Goal: Task Accomplishment & Management: Manage account settings

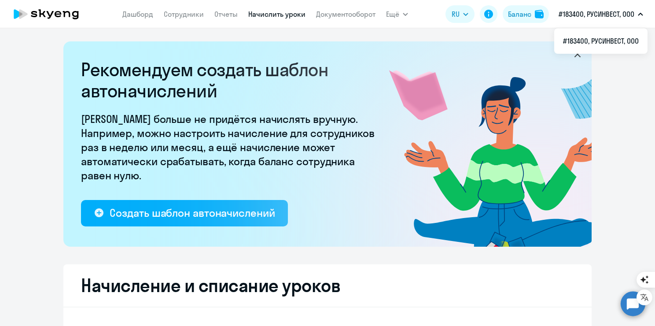
select select "10"
click at [525, 15] on div "Баланс" at bounding box center [519, 14] width 23 height 11
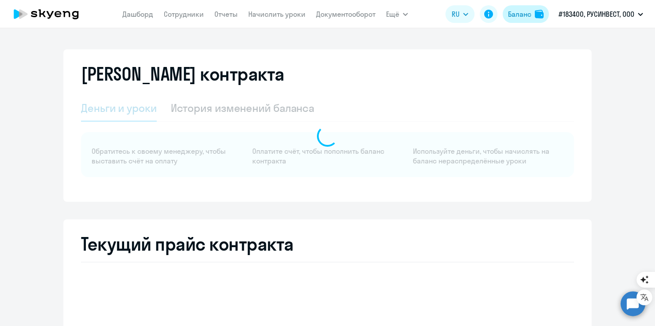
select select "english_adult_not_native_speaker"
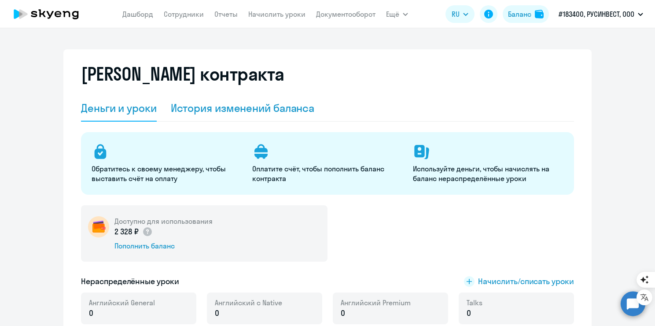
click at [193, 114] on div "История изменений баланса" at bounding box center [243, 108] width 144 height 14
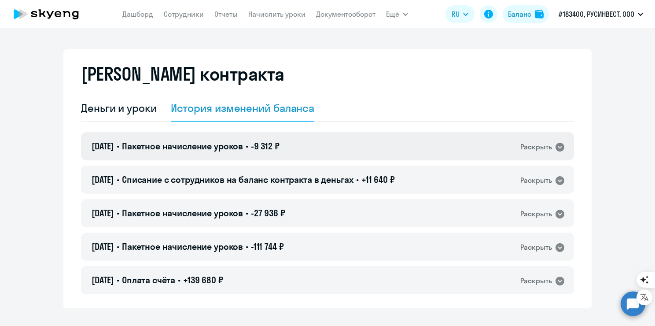
click at [522, 151] on div "Раскрыть" at bounding box center [536, 146] width 32 height 11
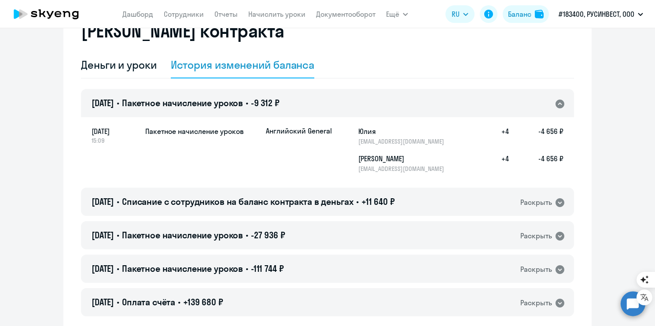
scroll to position [44, 0]
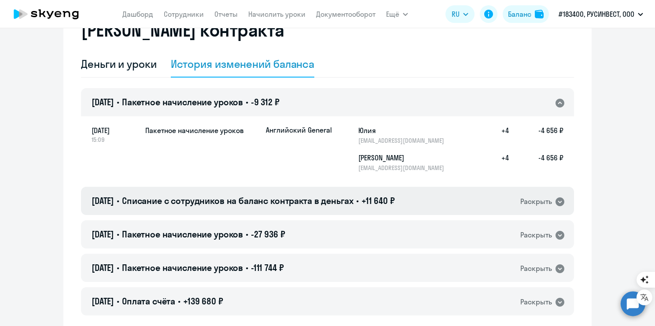
click at [544, 209] on div "24.08.2025 • Списание с сотрудников на баланс контракта в деньгах • +11 640 ₽ Р…" at bounding box center [327, 201] width 493 height 28
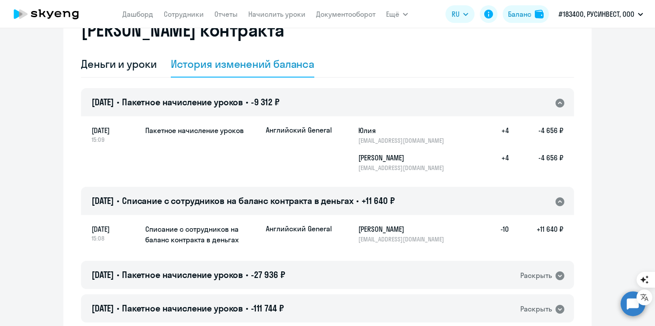
click at [543, 229] on h5 "+11 640 ₽" at bounding box center [536, 233] width 55 height 19
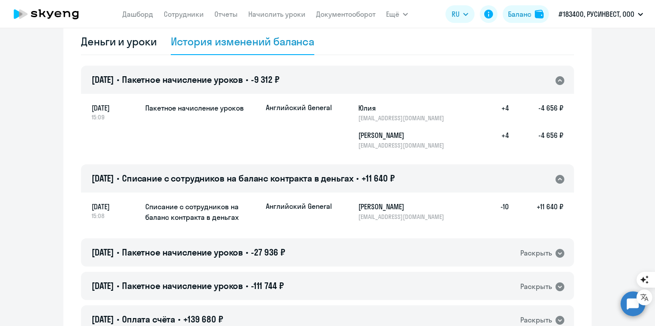
scroll to position [88, 0]
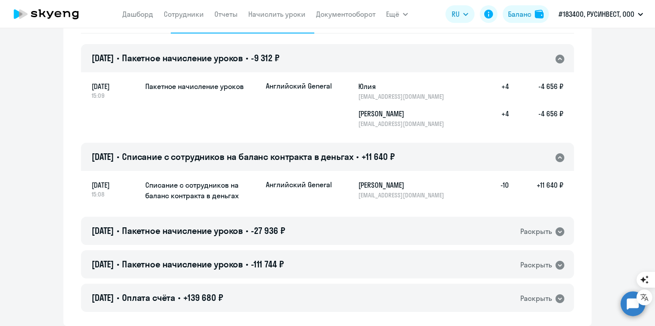
click at [543, 229] on div "Раскрыть" at bounding box center [536, 231] width 32 height 11
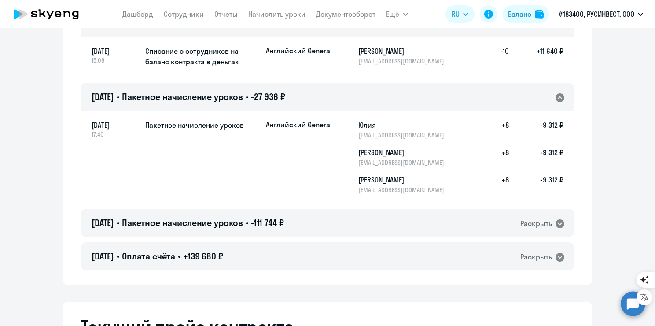
scroll to position [264, 0]
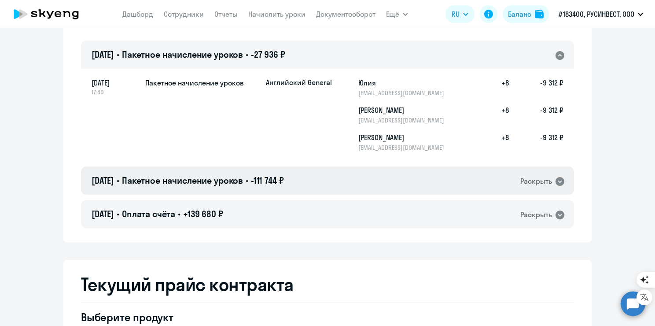
click at [543, 180] on div "Раскрыть" at bounding box center [536, 181] width 32 height 11
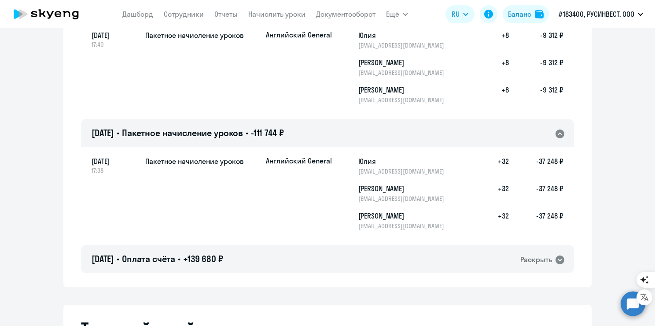
scroll to position [352, 0]
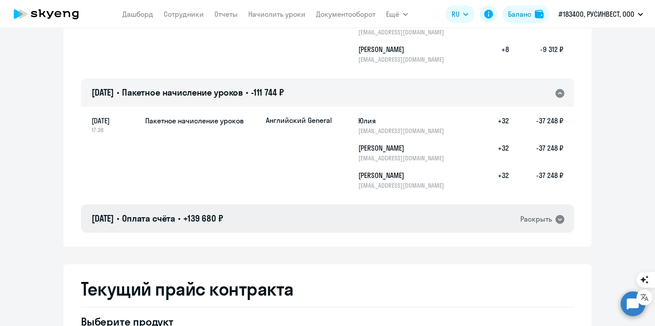
click at [546, 220] on div "Раскрыть" at bounding box center [536, 218] width 32 height 11
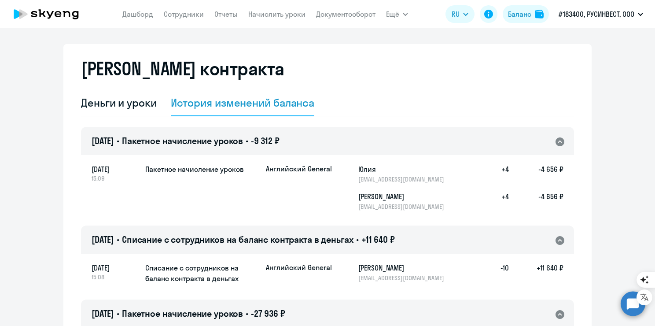
scroll to position [0, 0]
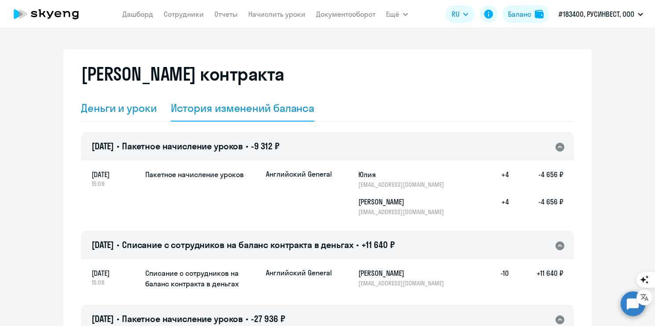
click at [102, 108] on div "Деньги и уроки" at bounding box center [119, 108] width 76 height 14
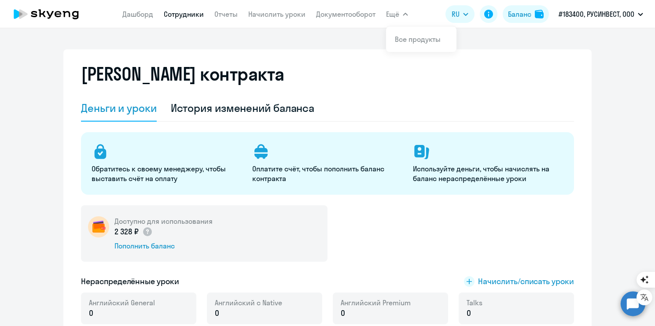
click at [173, 14] on link "Сотрудники" at bounding box center [184, 14] width 40 height 9
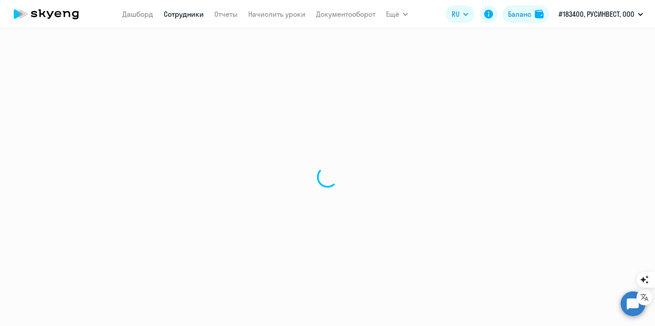
select select "30"
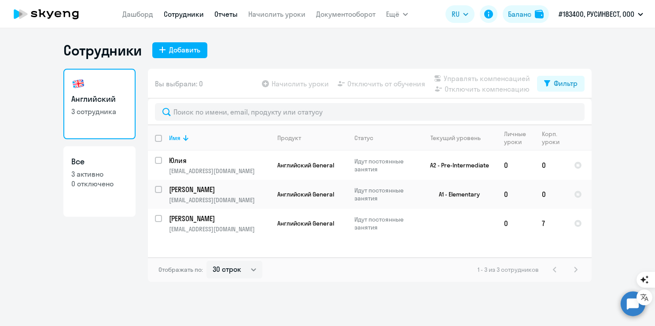
click at [220, 18] on link "Отчеты" at bounding box center [225, 14] width 23 height 9
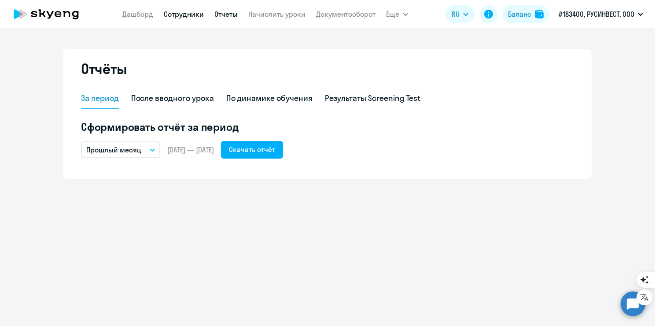
click at [180, 13] on link "Сотрудники" at bounding box center [184, 14] width 40 height 9
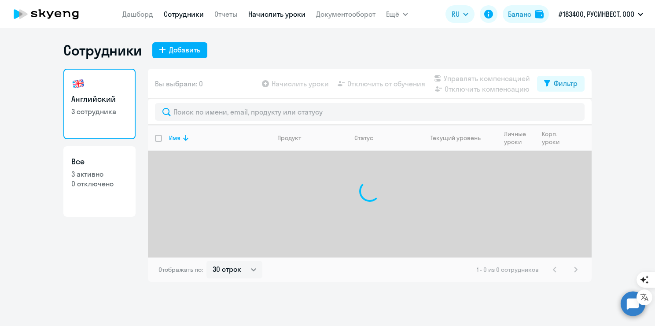
click at [274, 15] on link "Начислить уроки" at bounding box center [276, 14] width 57 height 9
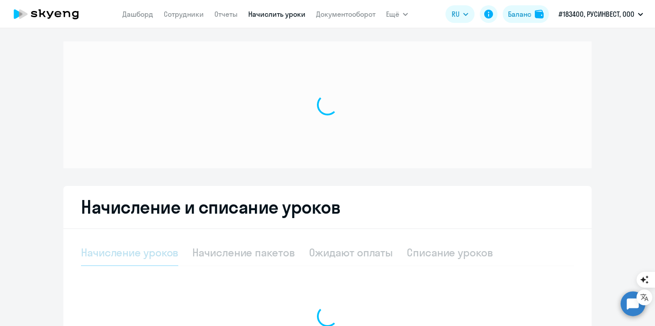
select select "10"
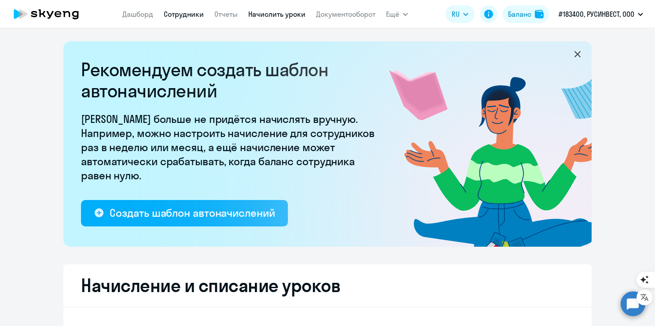
click at [175, 14] on link "Сотрудники" at bounding box center [184, 14] width 40 height 9
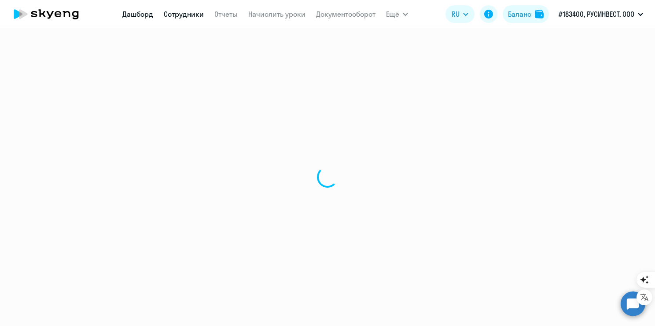
select select "30"
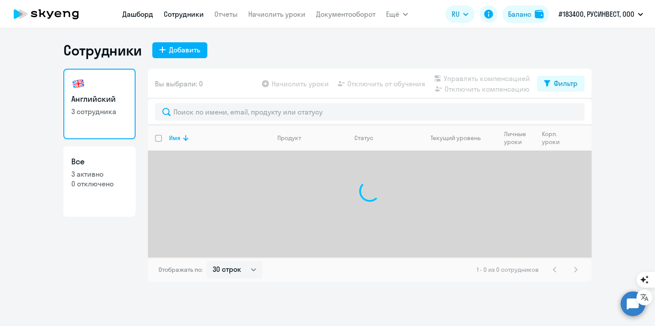
click at [138, 11] on link "Дашборд" at bounding box center [137, 14] width 31 height 9
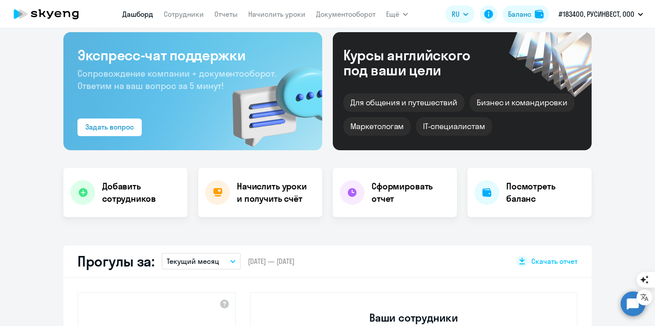
scroll to position [44, 0]
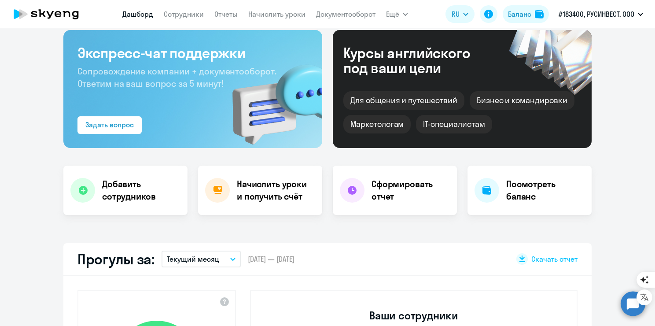
select select "30"
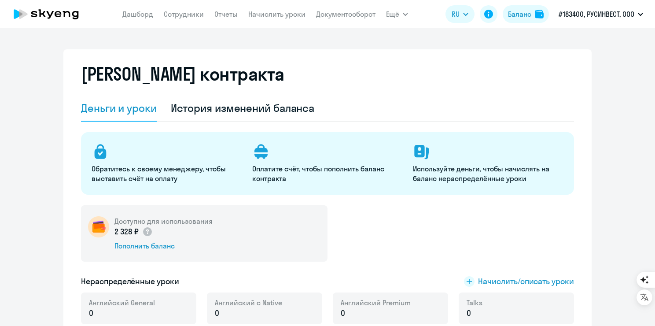
select select "english_adult_not_native_speaker"
click at [512, 171] on p "Используйте деньги, чтобы начислять на баланс нераспределённые уроки" at bounding box center [488, 173] width 150 height 19
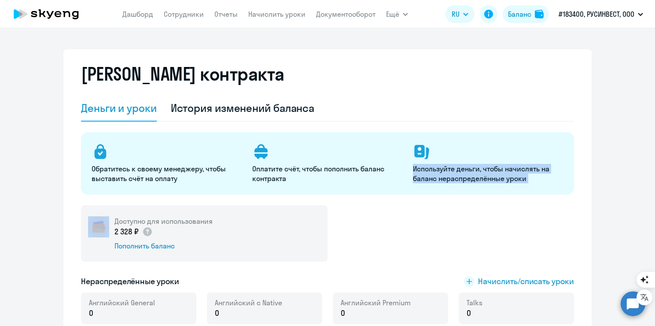
click at [512, 171] on p "Используйте деньги, чтобы начислять на баланс нераспределённые уроки" at bounding box center [488, 173] width 150 height 19
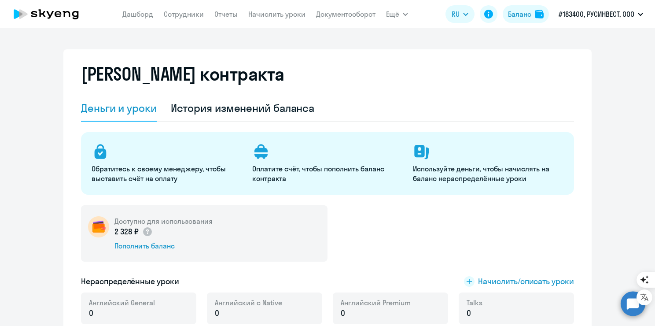
click at [289, 167] on p "Оплатите счёт, чтобы пополнить баланс контракта" at bounding box center [327, 173] width 150 height 19
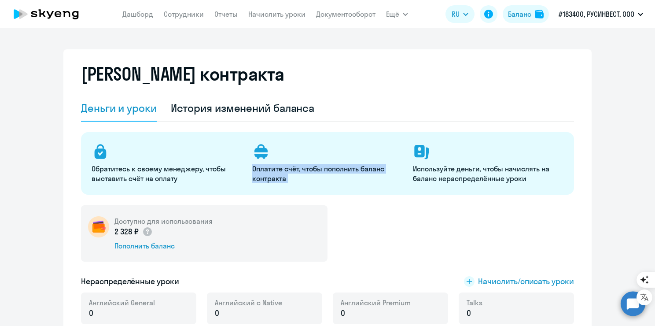
click at [289, 167] on p "Оплатите счёт, чтобы пополнить баланс контракта" at bounding box center [327, 173] width 150 height 19
click at [171, 168] on p "Обратитесь к своему менеджеру, чтобы выставить счёт на оплату" at bounding box center [167, 173] width 150 height 19
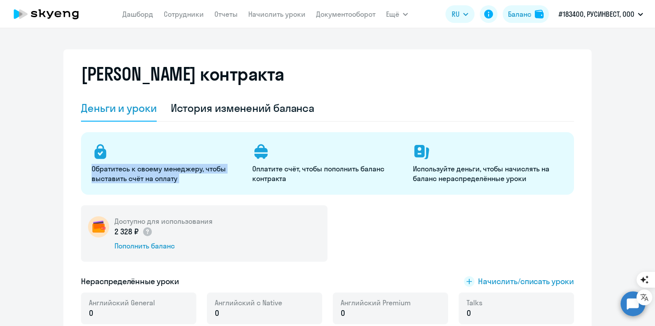
click at [171, 168] on p "Обратитесь к своему менеджеру, чтобы выставить счёт на оплату" at bounding box center [167, 173] width 150 height 19
click at [137, 171] on p "Обратитесь к своему менеджеру, чтобы выставить счёт на оплату" at bounding box center [167, 173] width 150 height 19
click at [334, 173] on p "Оплатите счёт, чтобы пополнить баланс контракта" at bounding box center [327, 173] width 150 height 19
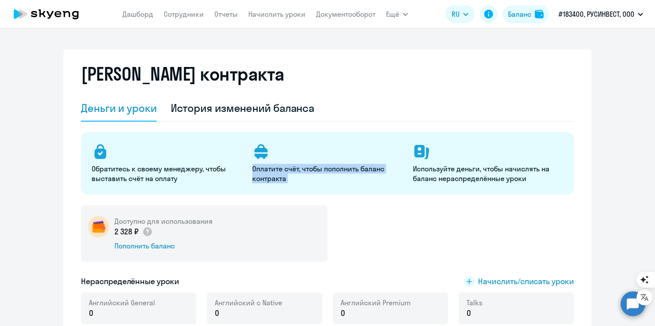
click at [334, 173] on p "Оплатите счёт, чтобы пополнить баланс контракта" at bounding box center [327, 173] width 150 height 19
click at [438, 177] on p "Используйте деньги, чтобы начислять на баланс нераспределённые уроки" at bounding box center [488, 173] width 150 height 19
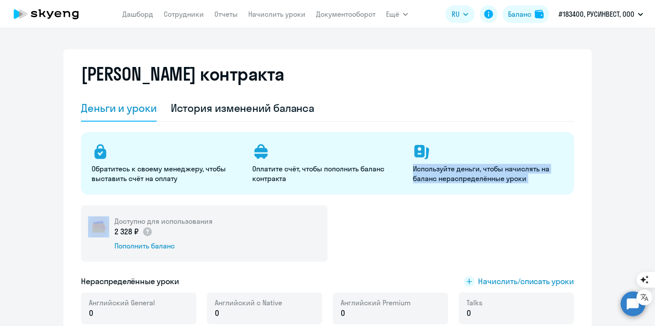
click at [438, 177] on p "Используйте деньги, чтобы начислять на баланс нераспределённые уроки" at bounding box center [488, 173] width 150 height 19
click at [190, 15] on link "Сотрудники" at bounding box center [184, 14] width 40 height 9
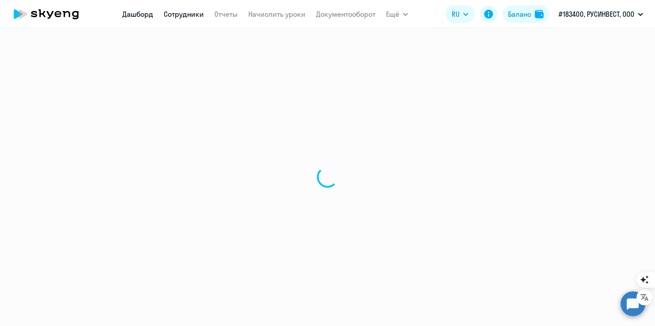
select select "30"
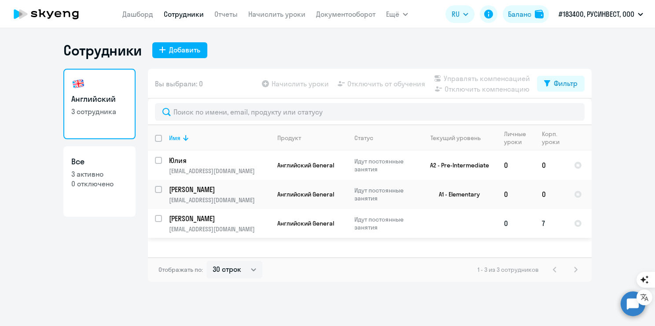
click at [553, 224] on td "7" at bounding box center [551, 223] width 32 height 29
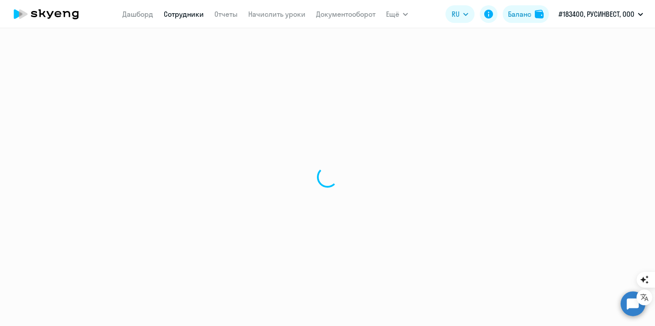
select select "english"
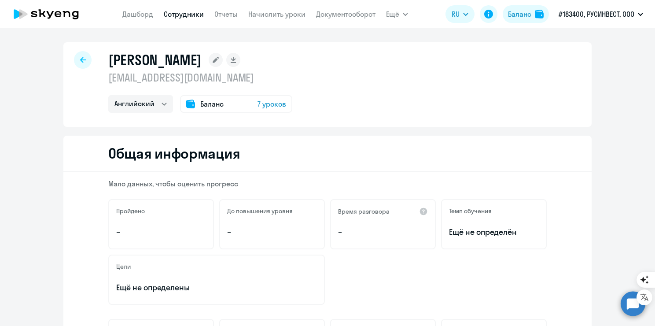
click at [257, 108] on span "7 уроков" at bounding box center [271, 104] width 29 height 11
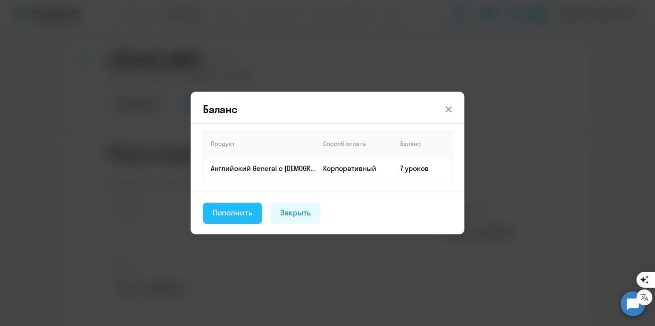
click at [243, 215] on div "Пополнить" at bounding box center [233, 212] width 40 height 11
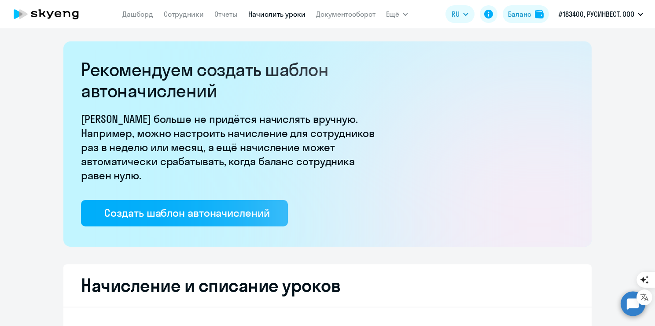
select select "10"
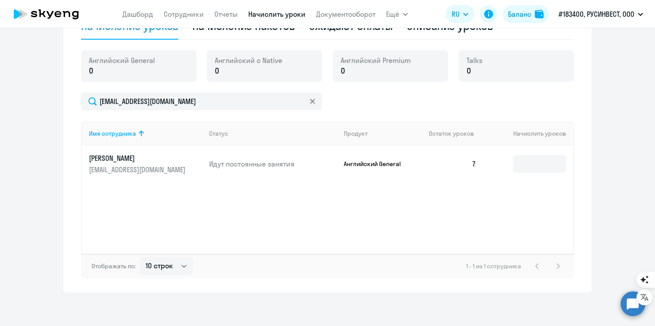
scroll to position [306, 0]
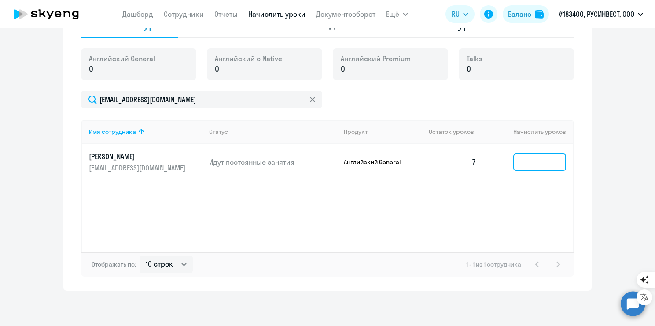
click at [553, 167] on input at bounding box center [539, 162] width 53 height 18
type input "2"
click at [569, 180] on div "Имя сотрудника Статус Продукт Остаток уроков Начислить уроков Кудрик Игорь kudr…" at bounding box center [327, 186] width 493 height 132
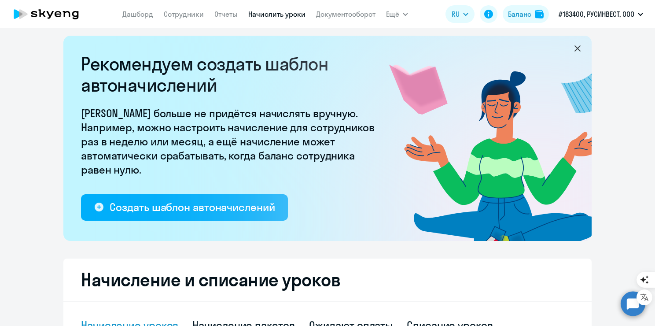
scroll to position [0, 0]
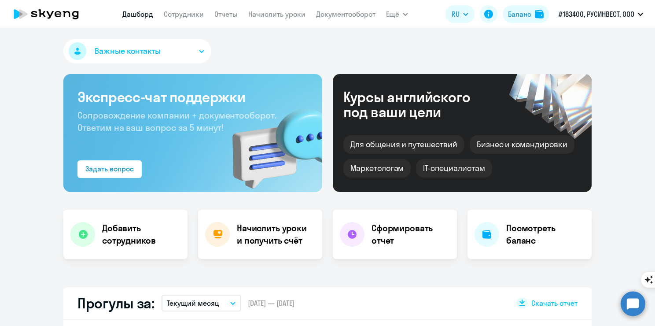
select select "30"
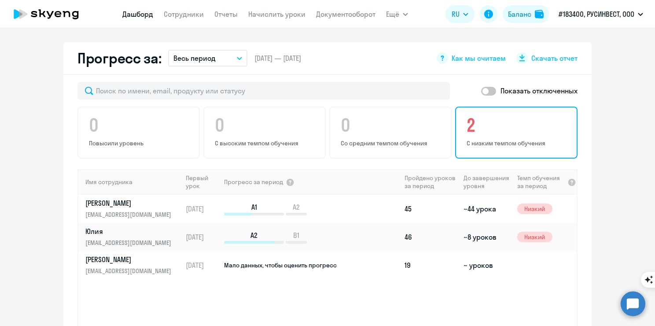
scroll to position [528, 0]
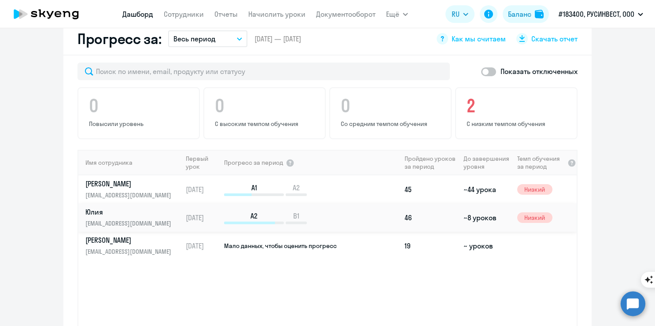
click at [403, 203] on td "46" at bounding box center [430, 217] width 59 height 28
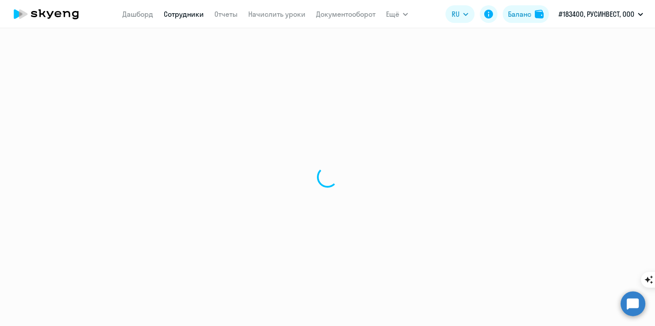
select select "english"
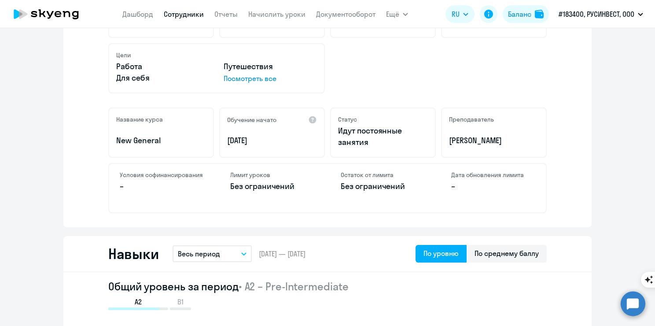
scroll to position [132, 0]
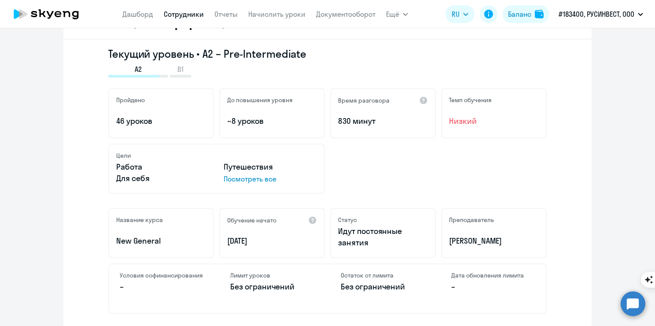
click at [230, 177] on p "Посмотреть все" at bounding box center [270, 178] width 93 height 11
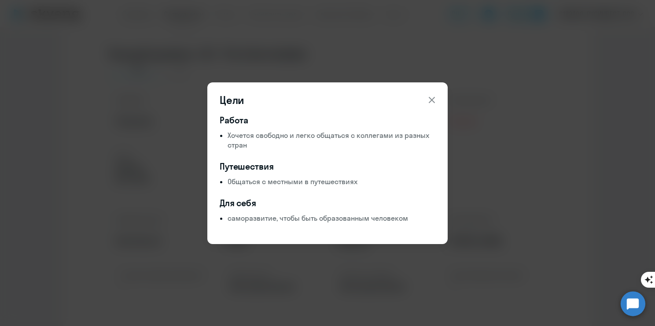
click at [434, 96] on icon at bounding box center [431, 100] width 11 height 11
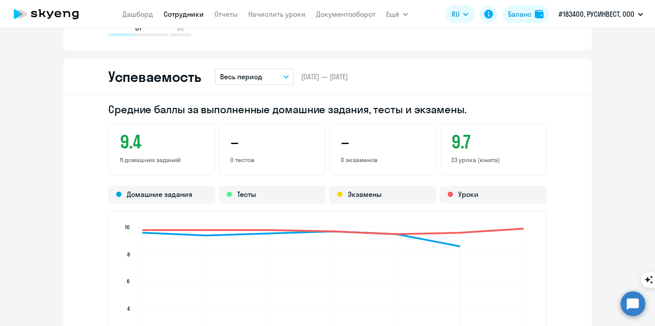
scroll to position [748, 0]
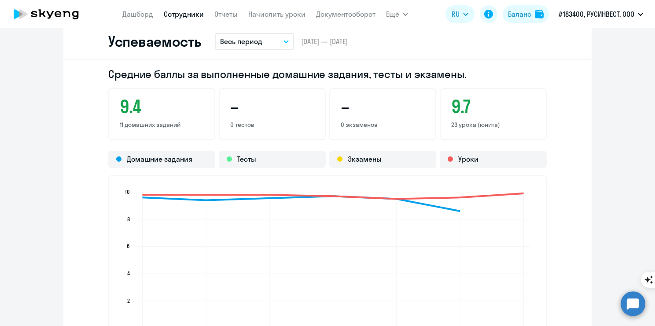
click at [258, 46] on p "Весь период" at bounding box center [241, 41] width 42 height 11
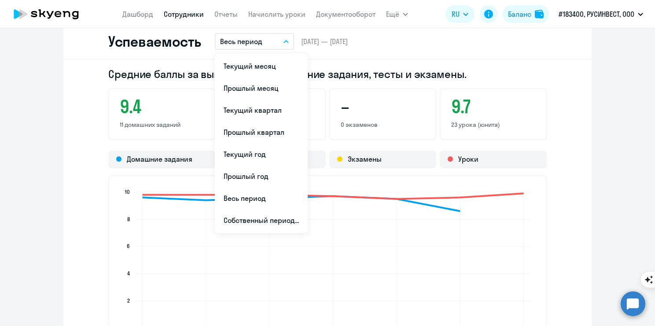
click at [258, 46] on p "Весь период" at bounding box center [241, 41] width 42 height 11
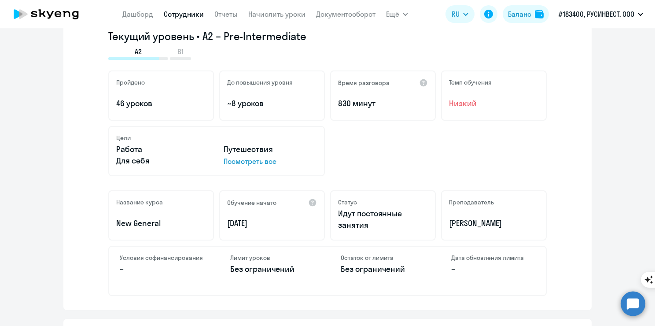
scroll to position [0, 0]
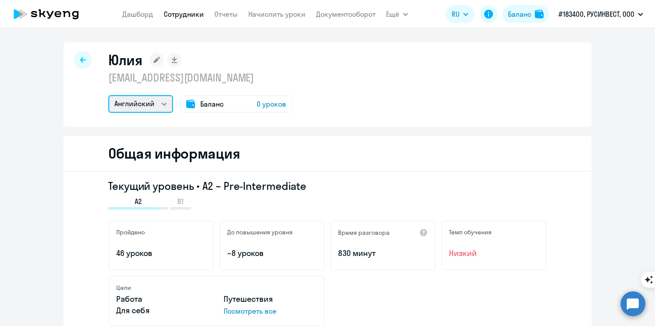
click at [162, 109] on select "Английский" at bounding box center [140, 104] width 65 height 18
click at [242, 106] on div "Баланс 0 уроков" at bounding box center [236, 104] width 112 height 18
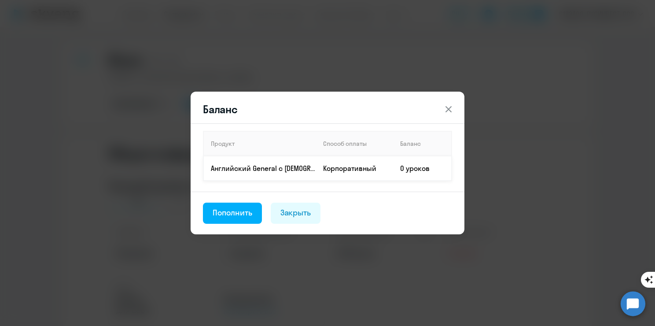
click at [362, 173] on td "Корпоративный" at bounding box center [354, 168] width 77 height 25
click at [245, 218] on button "Пополнить" at bounding box center [232, 212] width 59 height 21
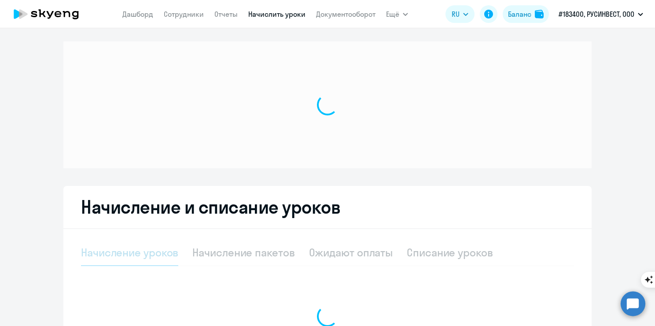
select select "10"
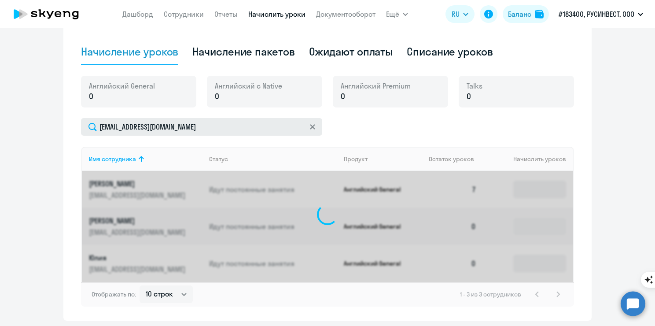
scroll to position [306, 0]
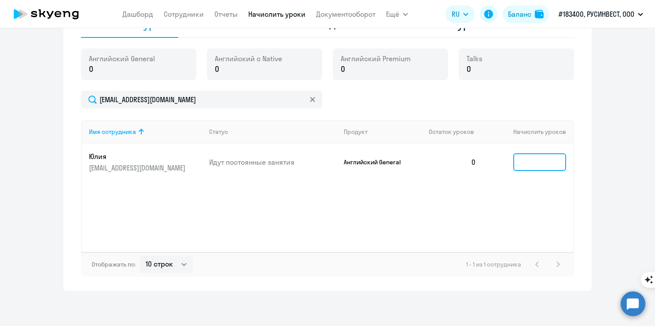
click at [516, 157] on input at bounding box center [539, 162] width 53 height 18
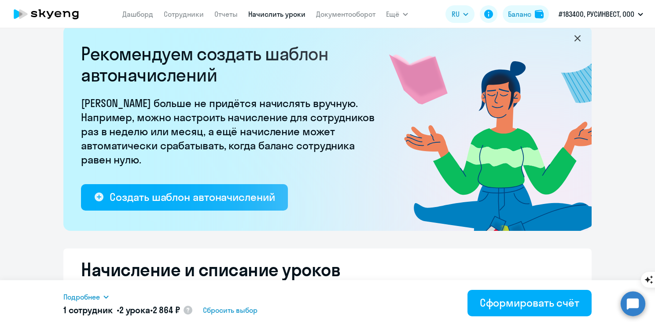
scroll to position [0, 0]
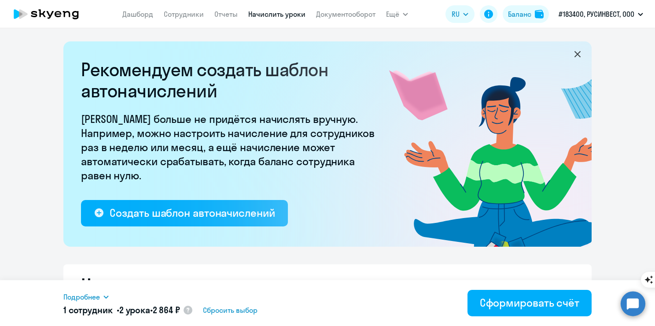
type input "2"
click at [15, 14] on icon at bounding box center [18, 14] width 9 height 10
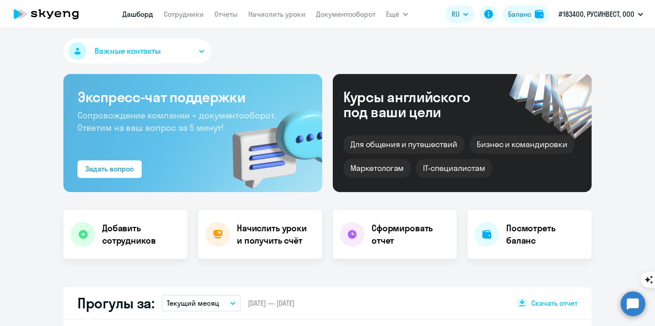
select select "30"
click at [129, 167] on div "Задать вопрос" at bounding box center [109, 168] width 48 height 11
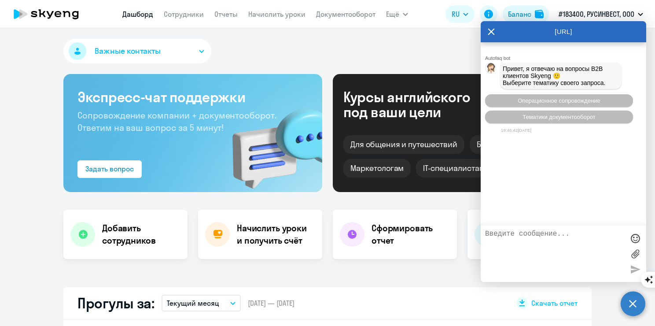
click at [552, 239] on textarea at bounding box center [554, 254] width 139 height 48
click at [537, 247] on textarea "Добрый вечер. Сегодня была оплата по счету, но баланс" at bounding box center [554, 254] width 139 height 48
drag, startPoint x: 537, startPoint y: 247, endPoint x: 514, endPoint y: 246, distance: 23.3
click at [513, 245] on textarea "Добрый вечер. Сегодня была оплата по счету, но баланс" at bounding box center [554, 254] width 139 height 48
click at [514, 246] on textarea "Добрый вечер. Сегодня была оплата по счету, но баланс" at bounding box center [554, 254] width 139 height 48
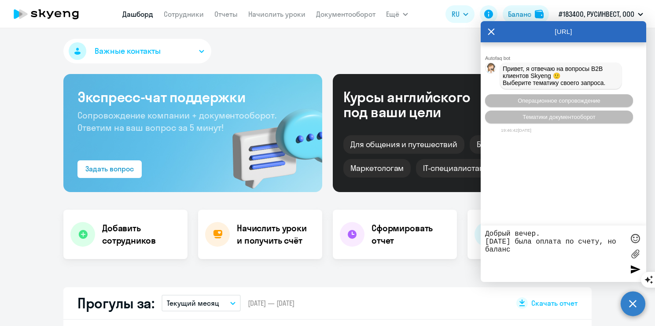
click at [518, 250] on textarea "Добрый вечер. Сегодня была оплата по счету, но баланс" at bounding box center [554, 254] width 139 height 48
type textarea "Добрый вечер. Сегодня была оплата по счету, но баланс пока 0. Можно ли проверит…"
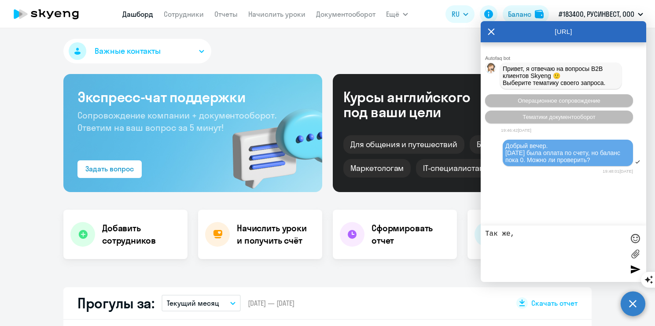
scroll to position [106, 0]
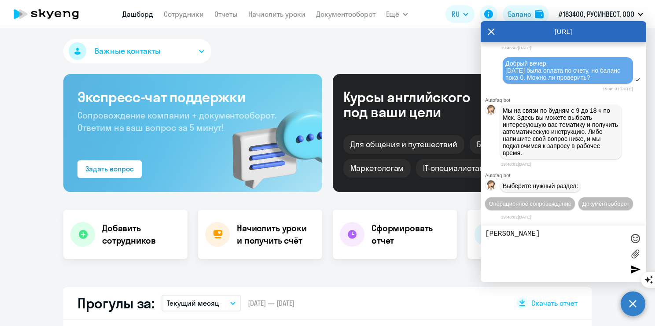
type textarea "Т"
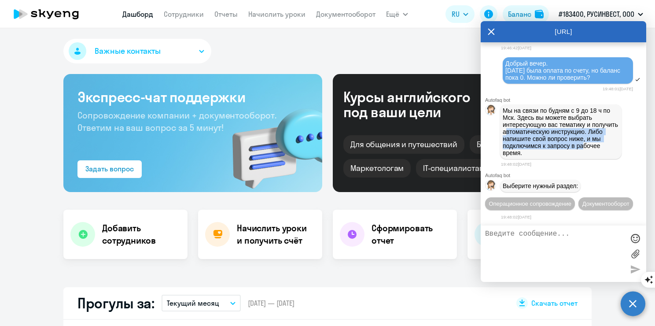
drag, startPoint x: 535, startPoint y: 113, endPoint x: 540, endPoint y: 136, distance: 23.7
click at [540, 136] on span "Мы на связи по будням с 9 до 18 ч по Мск. Здесь вы можете выбрать интересующую …" at bounding box center [561, 131] width 117 height 49
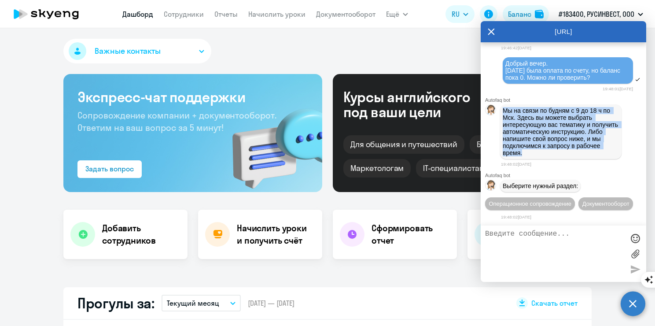
click at [540, 136] on span "Мы на связи по будням с 9 до 18 ч по Мск. Здесь вы можете выбрать интересующую …" at bounding box center [561, 131] width 117 height 49
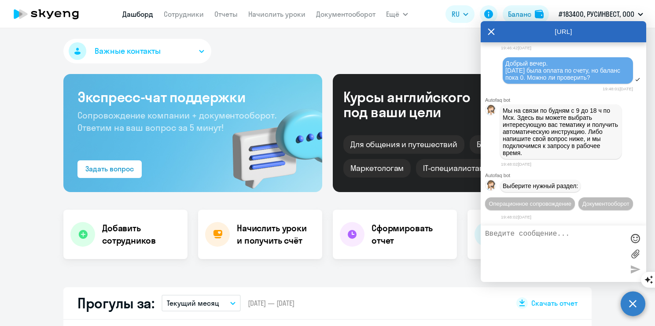
click at [537, 264] on textarea at bounding box center [554, 254] width 139 height 48
type textarea "распределить уроки"
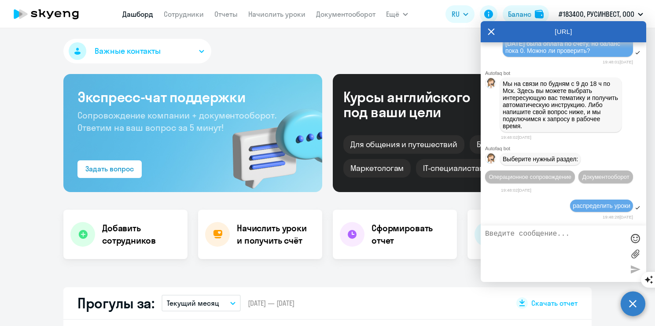
scroll to position [202, 0]
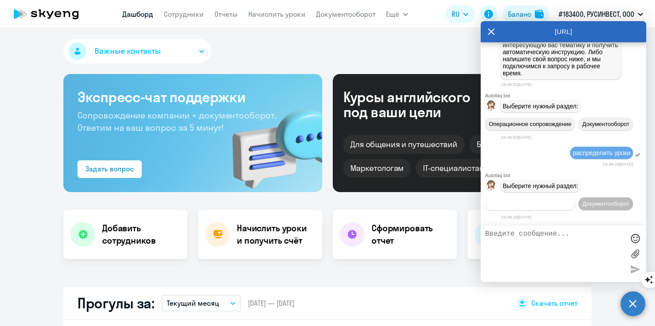
click at [563, 200] on span "Операционное сопровождение" at bounding box center [530, 203] width 83 height 7
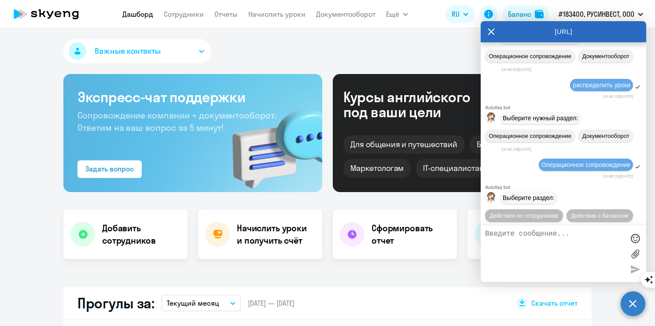
scroll to position [283, 0]
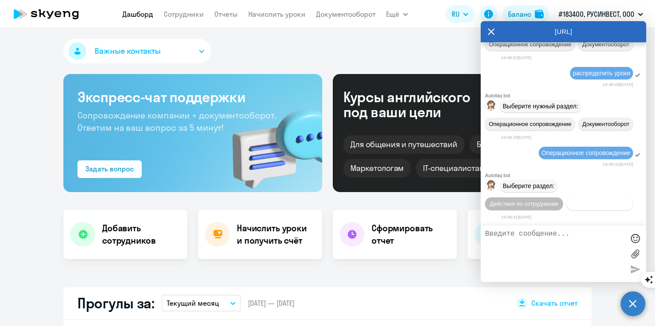
click at [581, 201] on span "Действия с балансом" at bounding box center [599, 203] width 57 height 7
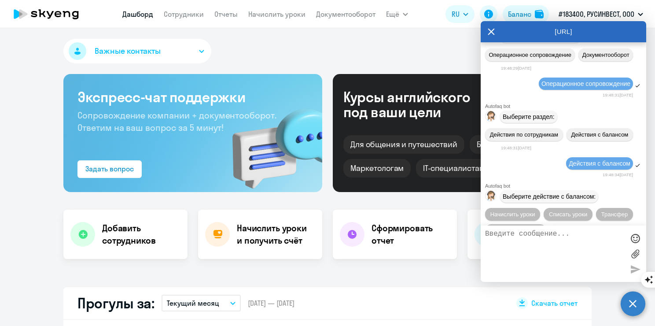
scroll to position [382, 0]
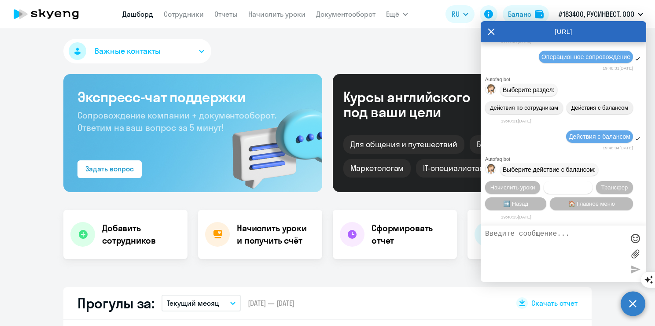
click at [572, 186] on span "Списать уроки" at bounding box center [568, 187] width 38 height 7
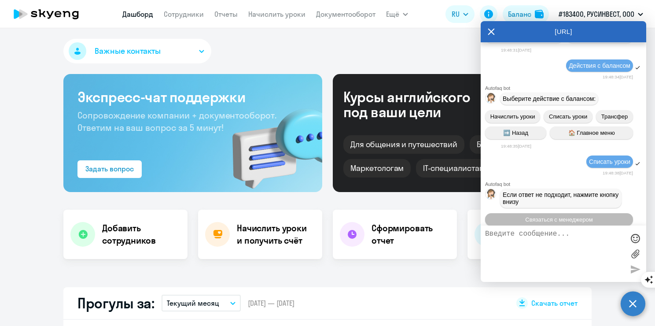
scroll to position [799, 0]
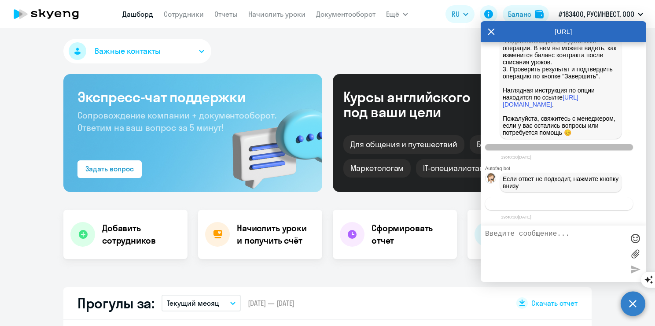
click at [572, 206] on span "Связаться с менеджером" at bounding box center [558, 203] width 67 height 7
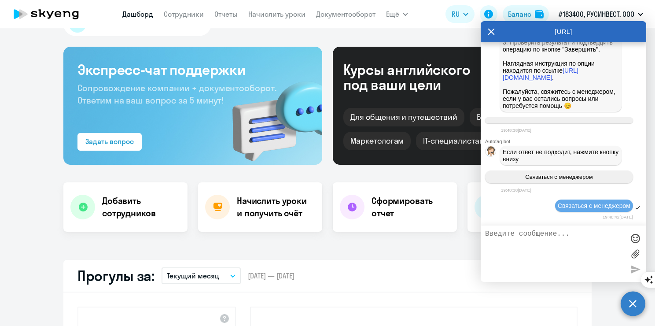
scroll to position [88, 0]
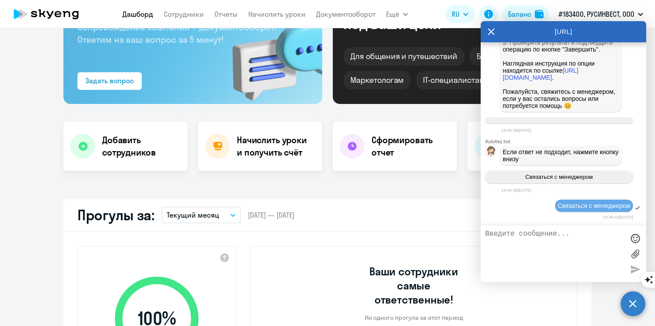
click at [193, 213] on p "Текущий месяц" at bounding box center [193, 214] width 52 height 11
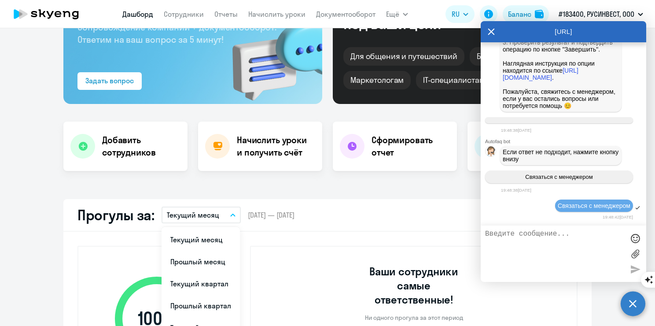
click at [193, 213] on p "Текущий месяц" at bounding box center [193, 214] width 52 height 11
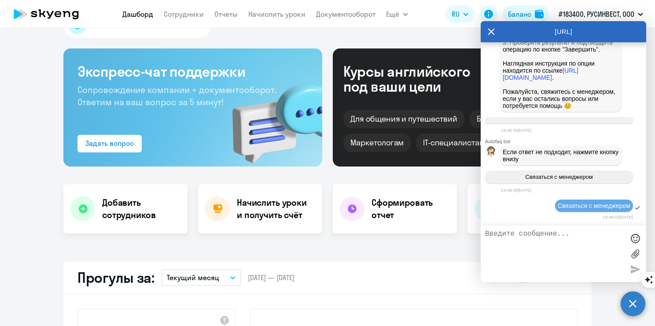
scroll to position [0, 0]
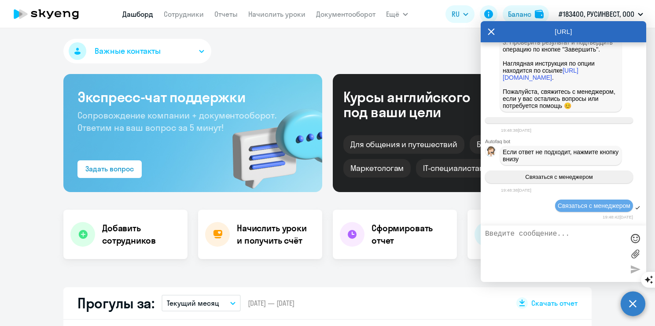
click at [159, 46] on button "Важные контакты" at bounding box center [137, 51] width 148 height 25
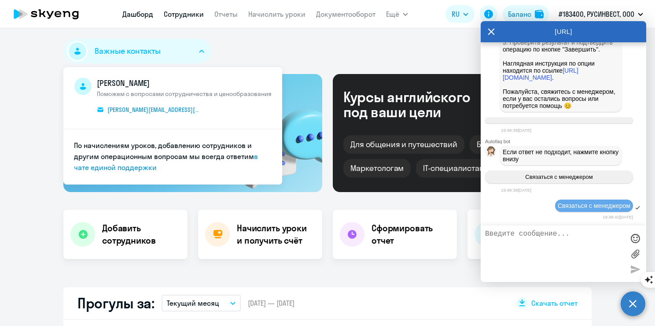
click at [167, 15] on link "Сотрудники" at bounding box center [184, 14] width 40 height 9
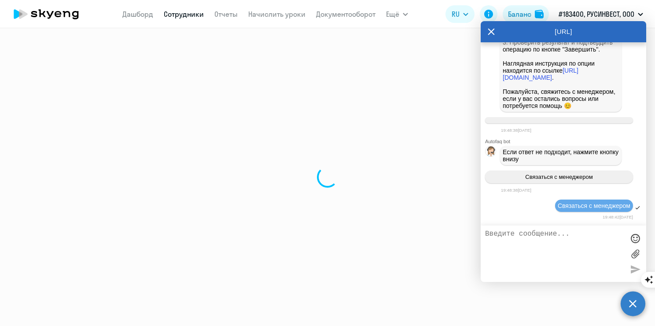
select select "30"
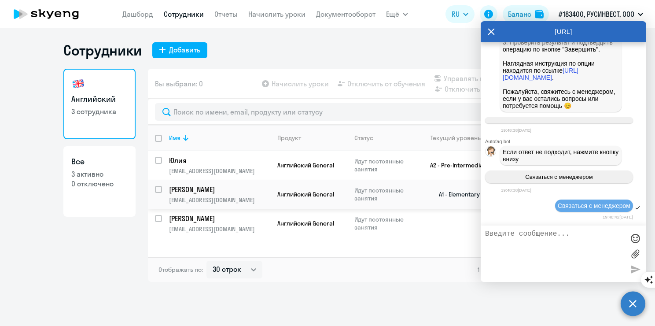
click at [456, 197] on td "A1 - Elementary" at bounding box center [456, 194] width 82 height 29
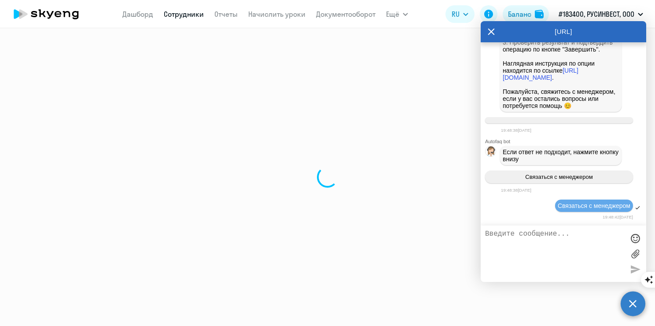
select select "english"
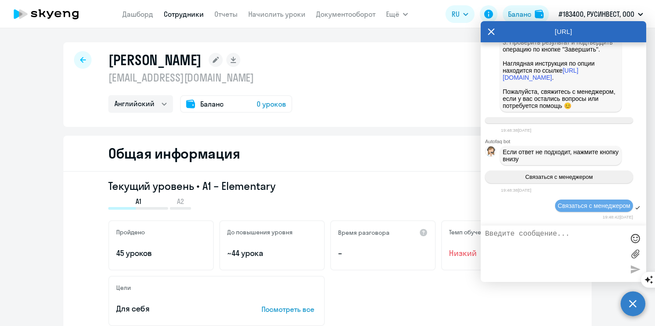
select select "30"
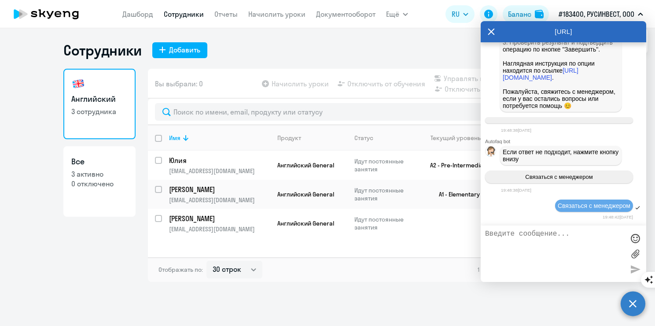
click at [489, 34] on icon at bounding box center [491, 31] width 7 height 21
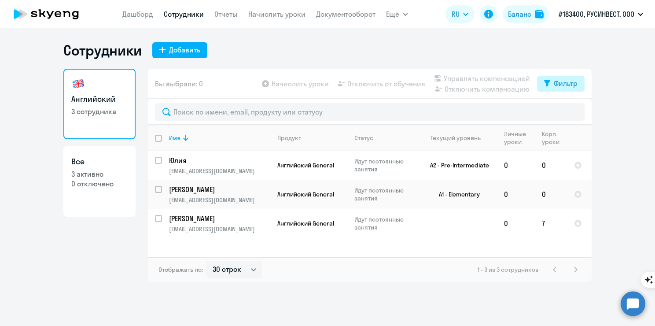
click at [577, 88] on button "Фильтр" at bounding box center [561, 84] width 48 height 16
click at [216, 15] on link "Отчеты" at bounding box center [225, 14] width 23 height 9
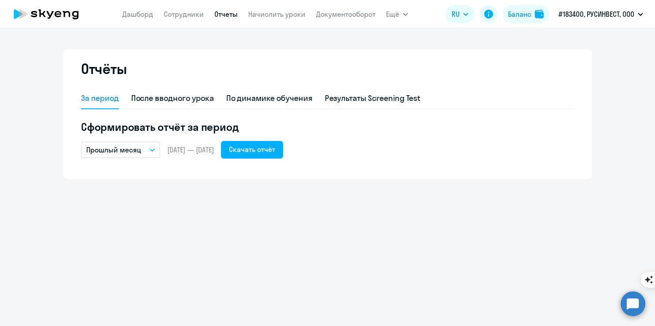
click at [270, 23] on app-header "Дашборд Сотрудники Отчеты Начислить уроки Документооборот Ещё Дашборд Сотрудник…" at bounding box center [327, 14] width 655 height 28
click at [272, 19] on app-menu-item-link "Начислить уроки" at bounding box center [276, 14] width 57 height 11
click at [279, 13] on link "Начислить уроки" at bounding box center [276, 14] width 57 height 9
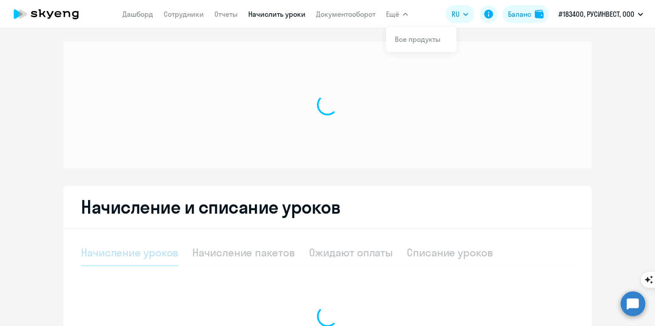
click at [393, 21] on button "Ещё" at bounding box center [397, 14] width 22 height 18
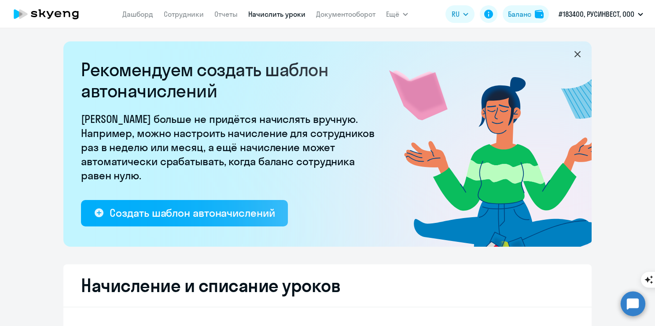
select select "10"
click at [398, 20] on button "Ещё" at bounding box center [397, 14] width 22 height 18
click at [138, 13] on link "Дашборд" at bounding box center [137, 14] width 31 height 9
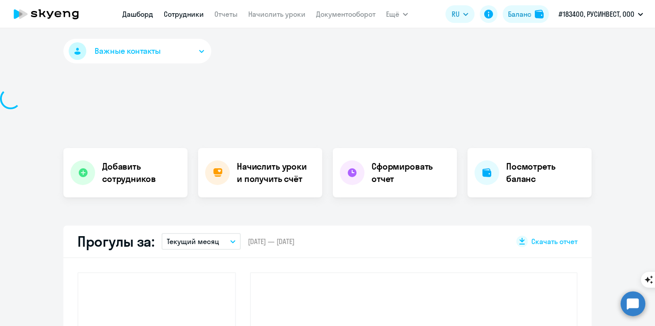
select select "30"
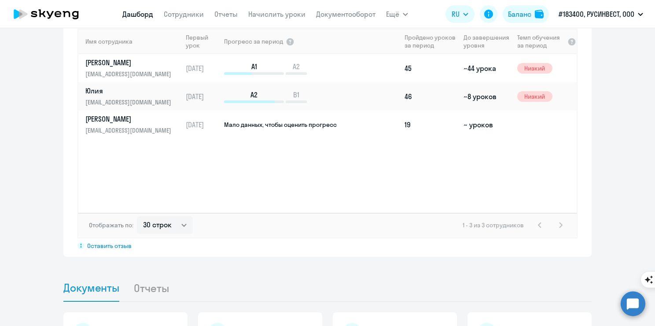
scroll to position [766, 0]
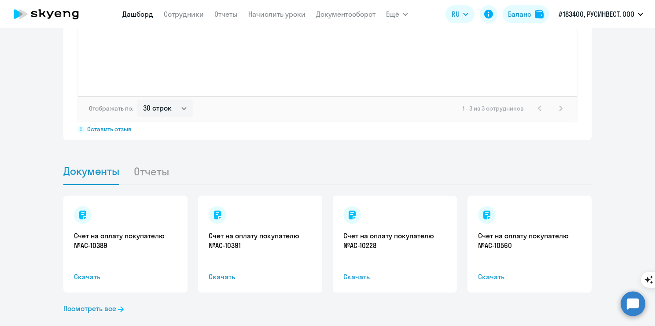
click at [150, 159] on li "Отчеты" at bounding box center [158, 171] width 50 height 27
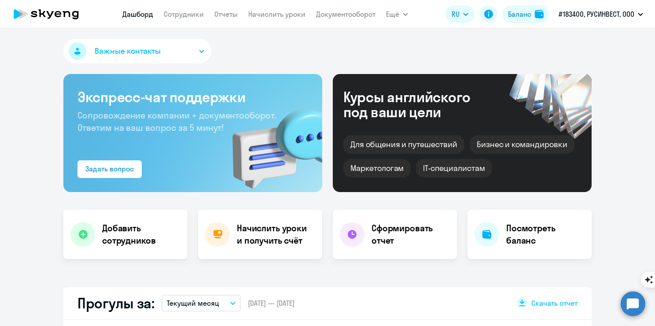
select select "30"
click at [198, 55] on button "Важные контакты" at bounding box center [137, 51] width 148 height 25
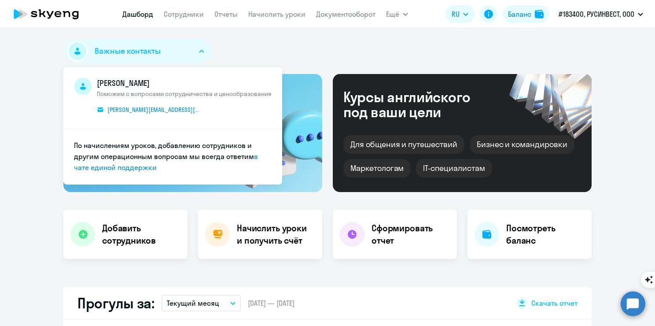
click at [198, 55] on button "Важные контакты" at bounding box center [137, 51] width 148 height 25
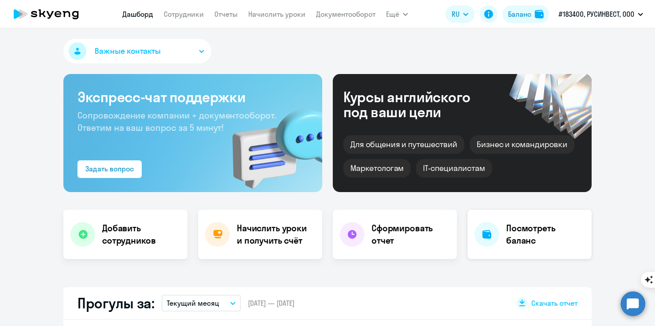
click at [504, 220] on div "Посмотреть баланс" at bounding box center [529, 233] width 124 height 49
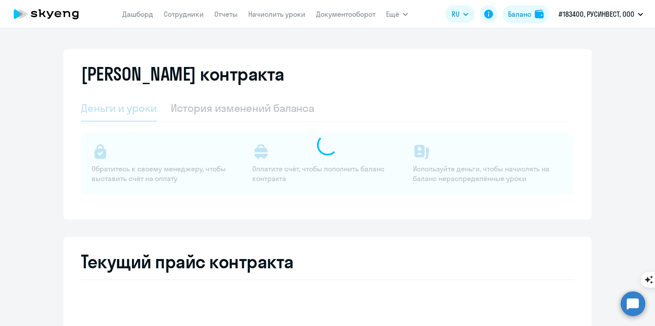
select select "english_adult_not_native_speaker"
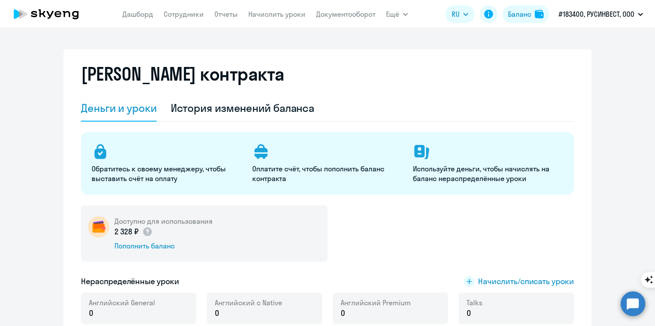
click at [257, 235] on div "Доступно для использования 2 328 ₽ Пополнить баланс" at bounding box center [204, 233] width 246 height 56
click at [97, 231] on img at bounding box center [98, 226] width 21 height 21
click at [102, 222] on img at bounding box center [98, 226] width 21 height 21
click at [130, 225] on h5 "Доступно для использования" at bounding box center [163, 221] width 98 height 10
click at [147, 231] on circle at bounding box center [147, 231] width 9 height 9
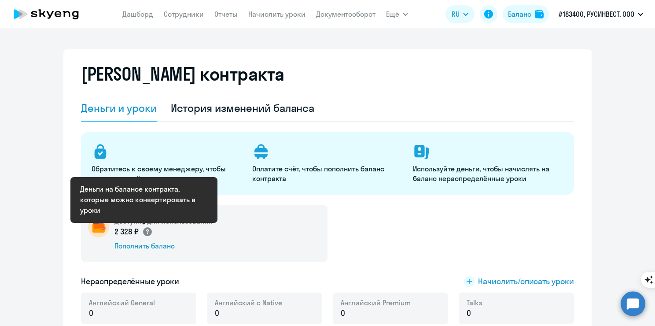
click at [147, 231] on circle at bounding box center [147, 231] width 9 height 9
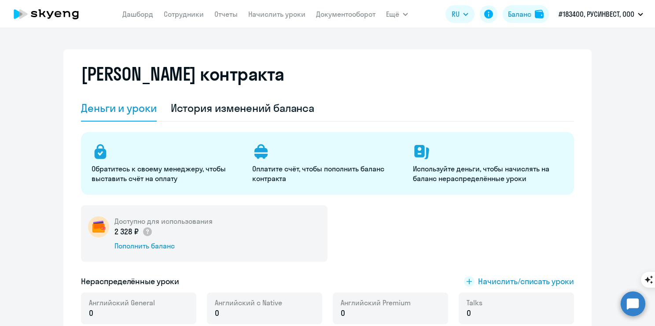
click at [125, 235] on p "2 328 ₽" at bounding box center [133, 231] width 38 height 11
click at [115, 229] on p "2 328 ₽" at bounding box center [133, 231] width 38 height 11
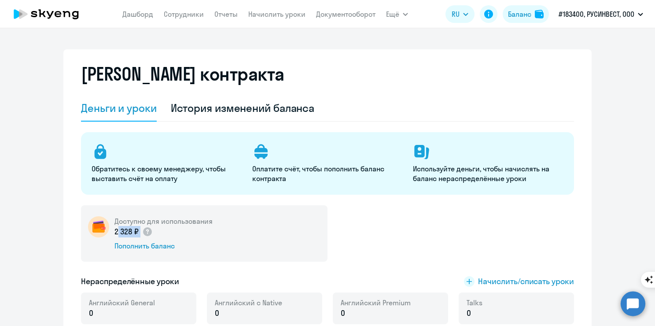
click at [115, 229] on p "2 328 ₽" at bounding box center [133, 231] width 38 height 11
click at [529, 164] on p "Используйте деньги, чтобы начислять на баланс нераспределённые уроки" at bounding box center [488, 173] width 150 height 19
click at [505, 173] on p "Используйте деньги, чтобы начислять на баланс нераспределённые уроки" at bounding box center [488, 173] width 150 height 19
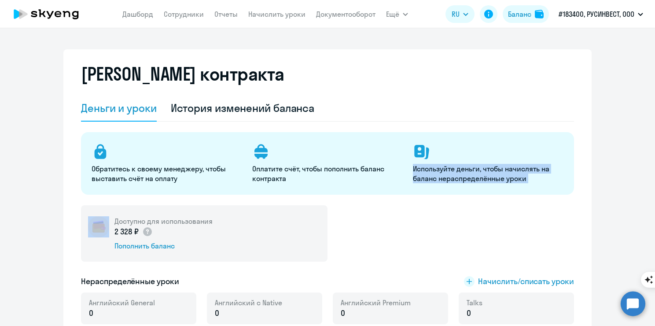
click at [505, 173] on p "Используйте деньги, чтобы начислять на баланс нераспределённые уроки" at bounding box center [488, 173] width 150 height 19
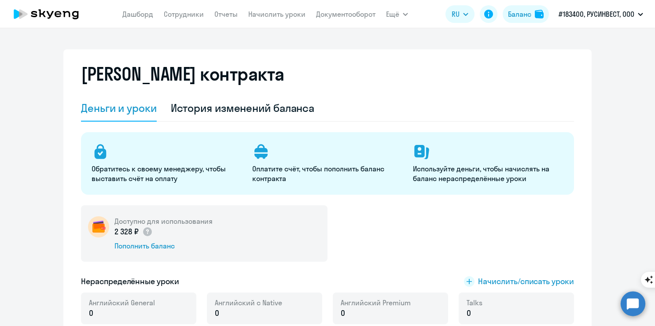
click at [267, 179] on p "Оплатите счёт, чтобы пополнить баланс контракта" at bounding box center [327, 173] width 150 height 19
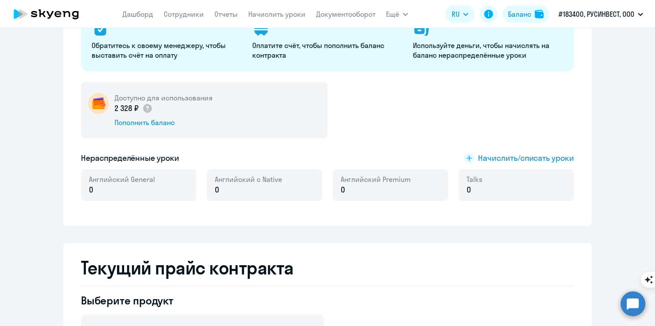
scroll to position [176, 0]
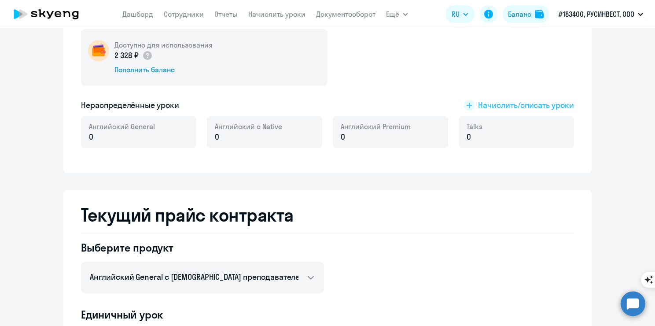
click at [502, 105] on span "Начислить/списать уроки" at bounding box center [526, 104] width 96 height 11
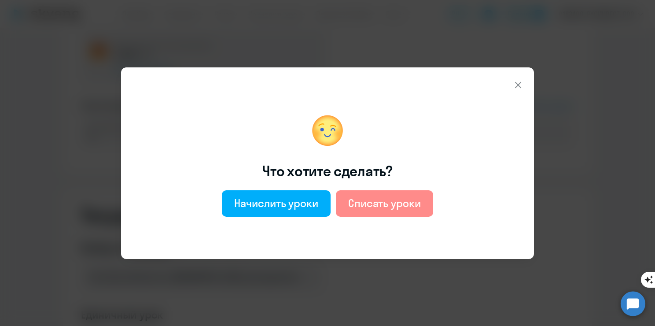
click at [370, 200] on div "Списать уроки" at bounding box center [384, 203] width 73 height 14
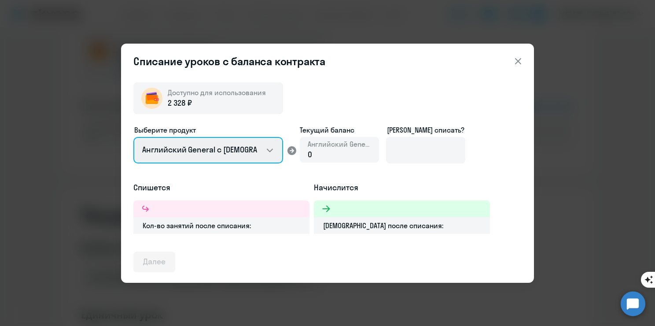
click at [275, 153] on select "Английский General с русскоговорящим преподавателем Английский General с англог…" at bounding box center [208, 150] width 150 height 26
click at [269, 146] on select "Английский General с русскоговорящим преподавателем Английский General с англог…" at bounding box center [208, 150] width 150 height 26
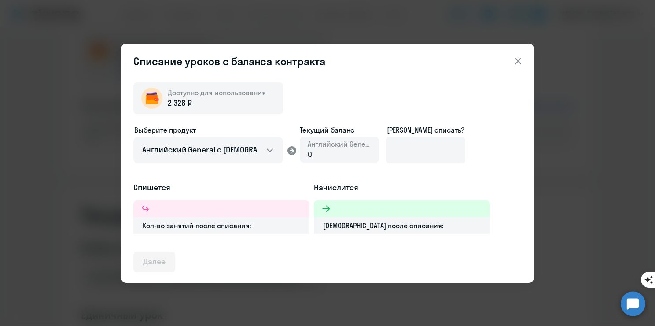
click at [329, 152] on div "0" at bounding box center [339, 154] width 63 height 11
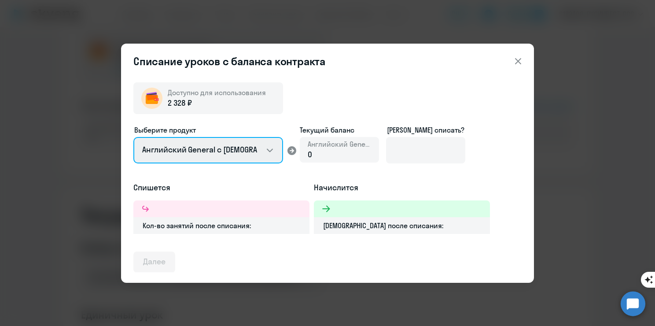
click at [249, 151] on select "Английский General с русскоговорящим преподавателем Английский General с англог…" at bounding box center [208, 150] width 150 height 26
click at [133, 137] on select "Английский General с русскоговорящим преподавателем Английский General с англог…" at bounding box center [208, 150] width 150 height 26
click at [278, 151] on select "Английский General с русскоговорящим преподавателем Английский General с англог…" at bounding box center [208, 150] width 150 height 26
select select "english_adult_not_native_speaker"
click at [133, 137] on select "Английский General с русскоговорящим преподавателем Английский General с англог…" at bounding box center [208, 150] width 150 height 26
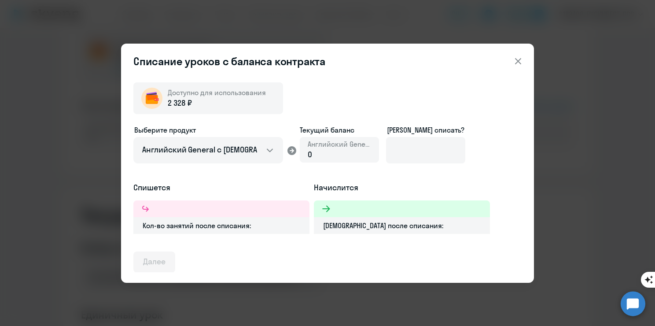
click at [250, 218] on div "Кол-во занятий после списания:" at bounding box center [221, 225] width 176 height 17
click at [263, 231] on div "Кол-во занятий после списания:" at bounding box center [221, 225] width 176 height 17
click at [519, 65] on icon at bounding box center [518, 61] width 11 height 11
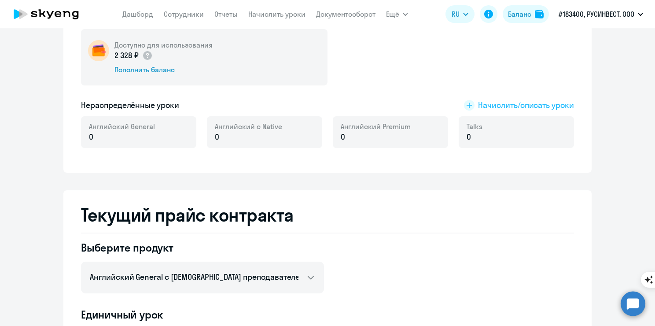
click at [490, 105] on span "Начислить/списать уроки" at bounding box center [526, 104] width 96 height 11
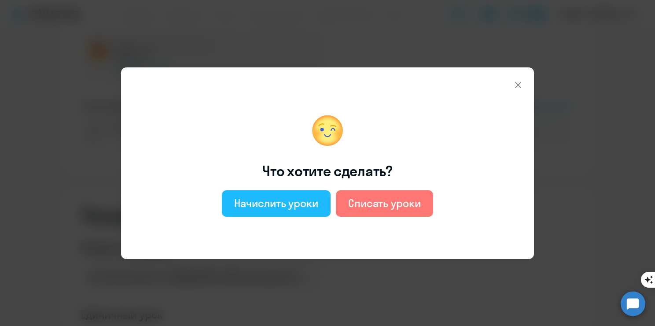
click at [297, 204] on div "Начислить уроки" at bounding box center [276, 203] width 84 height 14
select select "english_adult_not_native_speaker"
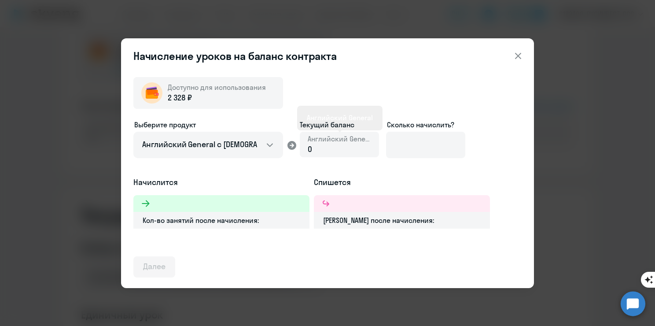
click at [342, 139] on span "Английский General" at bounding box center [339, 139] width 63 height 10
drag, startPoint x: 339, startPoint y: 144, endPoint x: 301, endPoint y: 147, distance: 37.9
click at [301, 147] on div "Английский General 0" at bounding box center [339, 145] width 79 height 26
click at [306, 149] on div "Английский General 0" at bounding box center [339, 145] width 79 height 26
click at [312, 150] on span "0" at bounding box center [310, 149] width 4 height 10
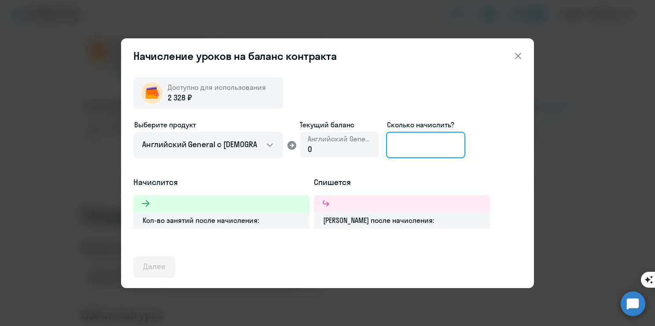
click at [459, 150] on input at bounding box center [425, 145] width 79 height 26
type input "2"
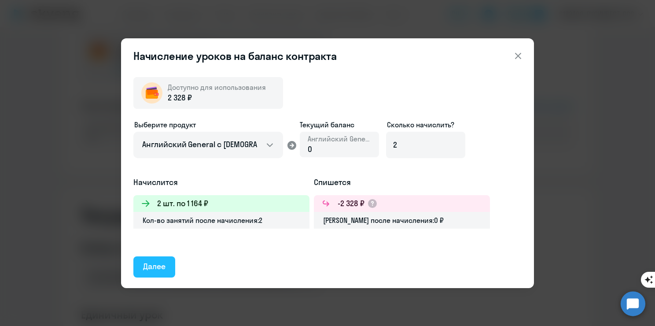
click at [159, 263] on div "Далее" at bounding box center [154, 266] width 22 height 11
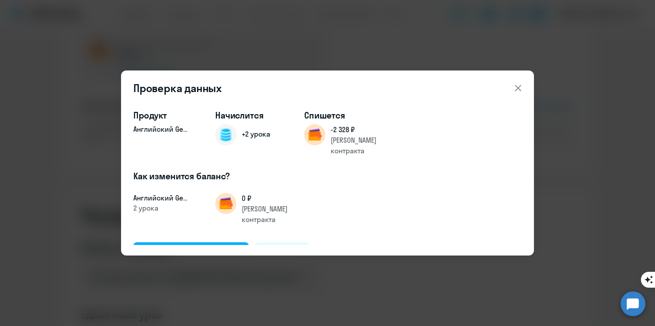
click at [236, 195] on div "0 ₽ Баланс контракта" at bounding box center [258, 209] width 86 height 32
click at [203, 246] on div "Подтвердить и начислить" at bounding box center [191, 251] width 96 height 11
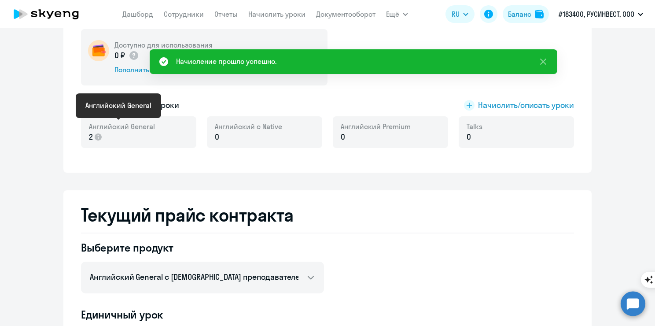
click at [118, 129] on span "Английский General" at bounding box center [122, 126] width 66 height 10
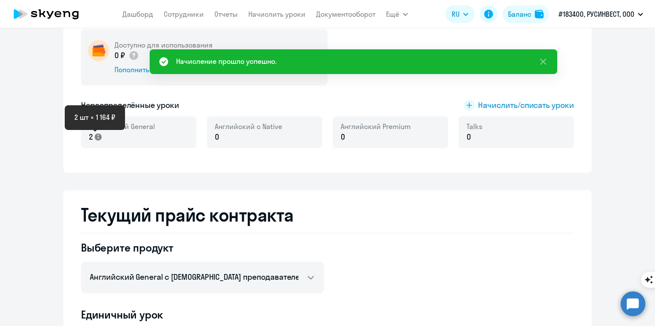
click at [95, 139] on icon at bounding box center [98, 136] width 7 height 7
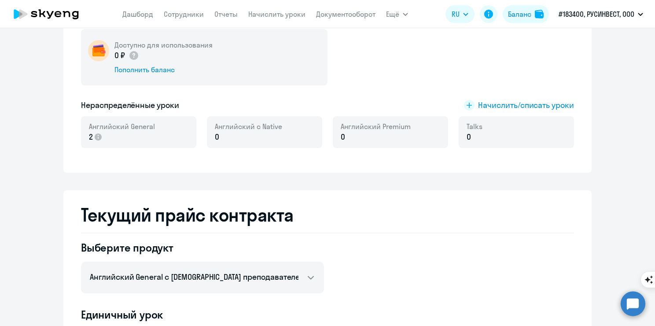
click at [165, 143] on div "Английский General 2" at bounding box center [138, 132] width 115 height 32
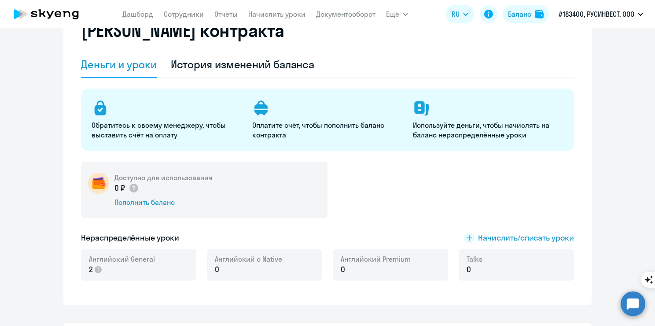
scroll to position [44, 0]
click at [505, 235] on span "Начислить/списать уроки" at bounding box center [526, 236] width 96 height 11
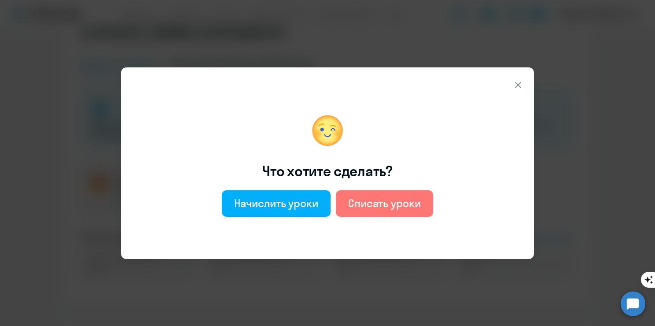
click at [513, 85] on icon at bounding box center [518, 85] width 11 height 11
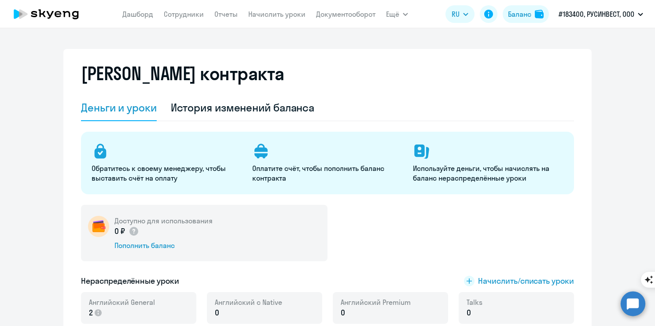
scroll to position [0, 0]
click at [175, 16] on link "Сотрудники" at bounding box center [184, 14] width 40 height 9
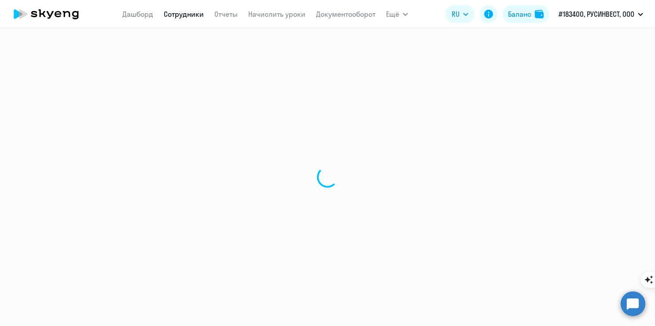
select select "30"
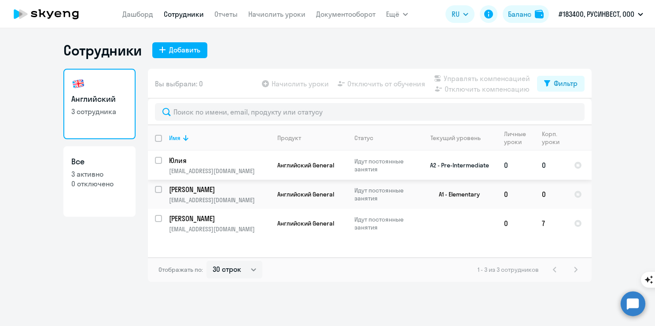
click at [531, 171] on td "0" at bounding box center [516, 165] width 38 height 29
select select "english"
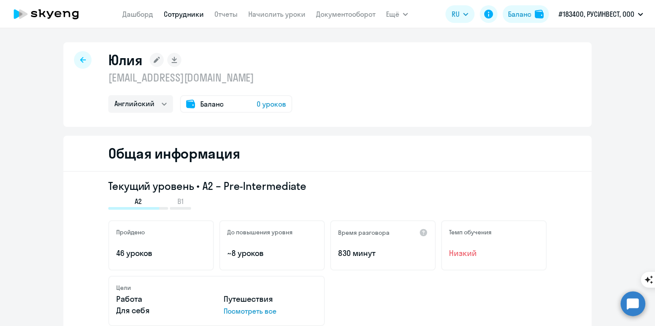
click at [257, 105] on span "0 уроков" at bounding box center [271, 104] width 29 height 11
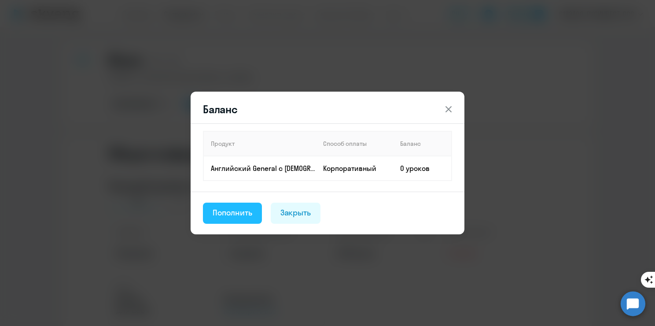
click at [217, 213] on div "Пополнить" at bounding box center [233, 212] width 40 height 11
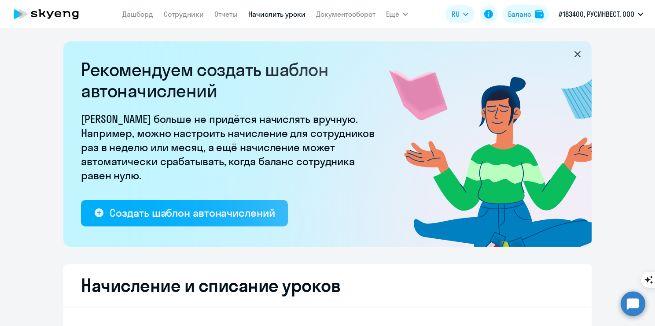
select select "10"
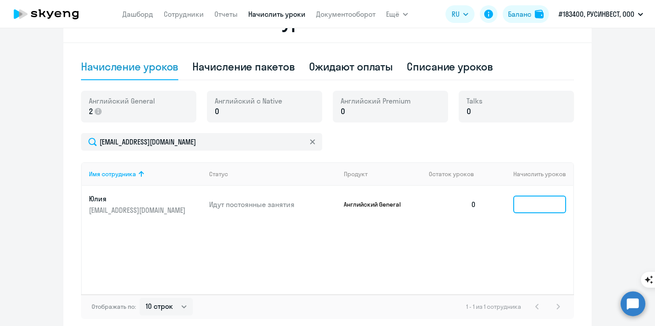
click at [544, 205] on input at bounding box center [539, 204] width 53 height 18
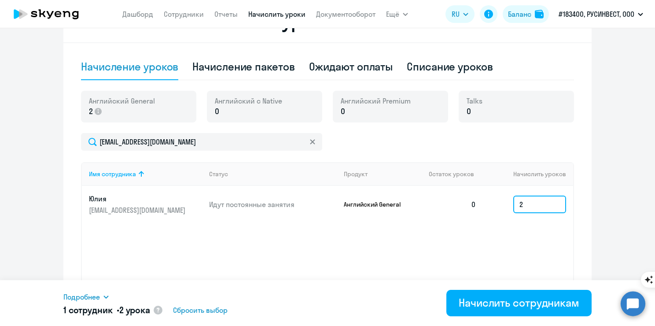
type input "2"
click at [521, 235] on div "Имя сотрудника Статус Продукт Остаток уроков Начислить уроков Юлия ab-ovo@mail.…" at bounding box center [327, 228] width 493 height 132
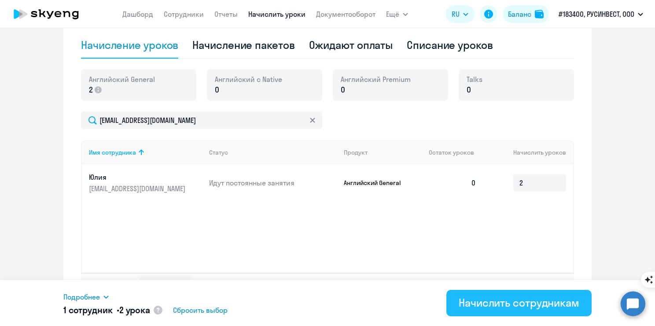
scroll to position [306, 0]
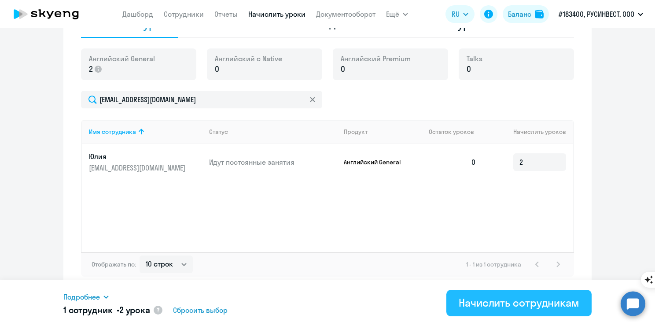
click at [528, 302] on div "Начислить сотрудникам" at bounding box center [519, 302] width 121 height 14
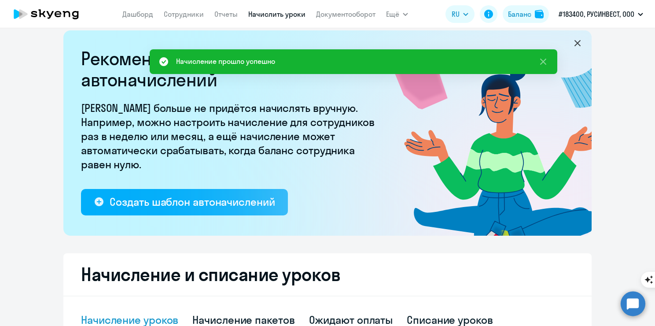
scroll to position [0, 0]
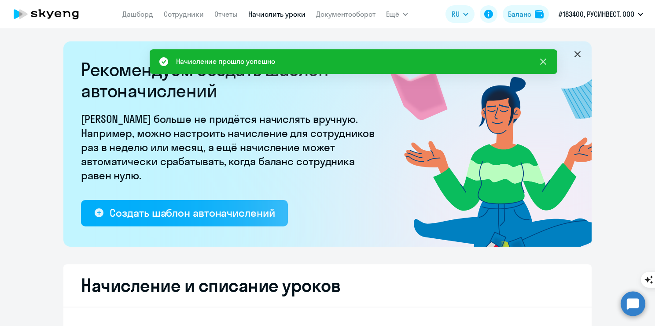
click at [543, 63] on icon at bounding box center [543, 61] width 11 height 11
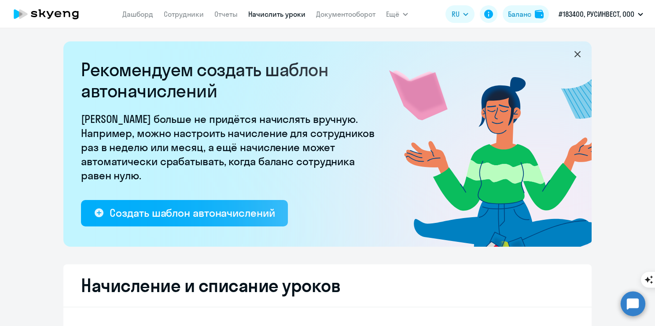
select select "10"
click at [183, 16] on link "Сотрудники" at bounding box center [184, 14] width 40 height 9
select select "30"
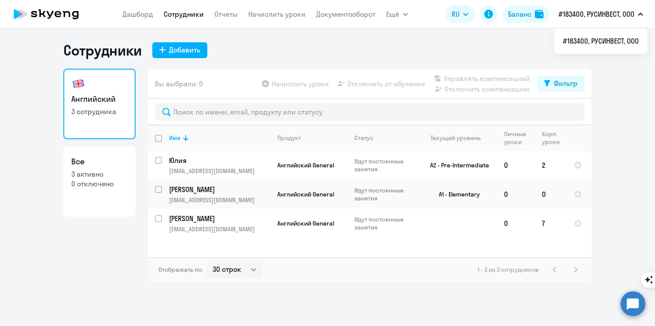
click at [61, 24] on icon at bounding box center [45, 14] width 77 height 22
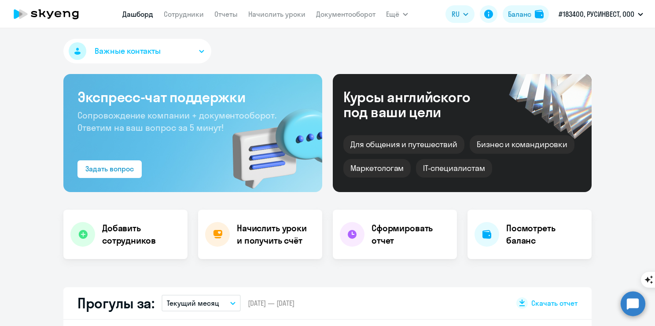
select select "30"
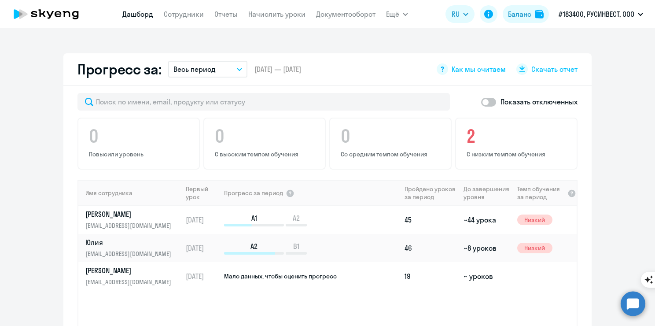
scroll to position [572, 0]
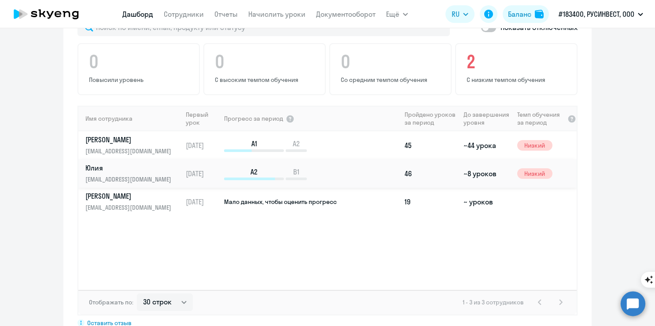
click at [473, 159] on td "~8 уроков" at bounding box center [486, 173] width 53 height 28
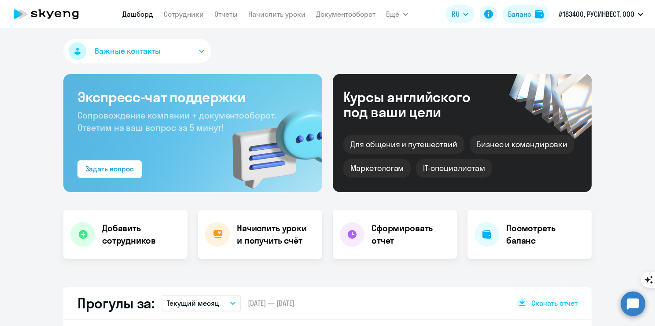
select select "english"
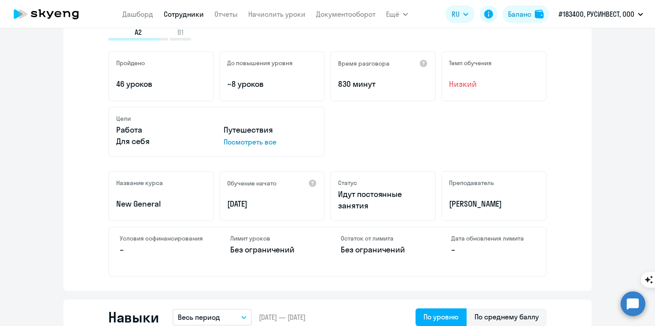
scroll to position [176, 0]
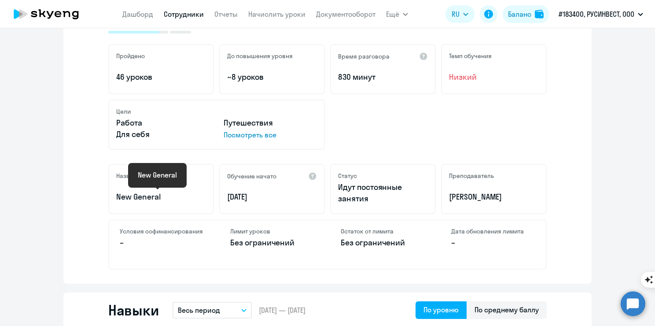
click at [157, 195] on p "New General" at bounding box center [161, 196] width 90 height 11
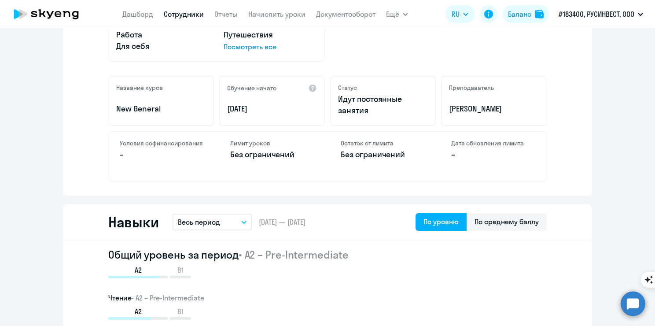
scroll to position [308, 0]
